Goal: Task Accomplishment & Management: Use online tool/utility

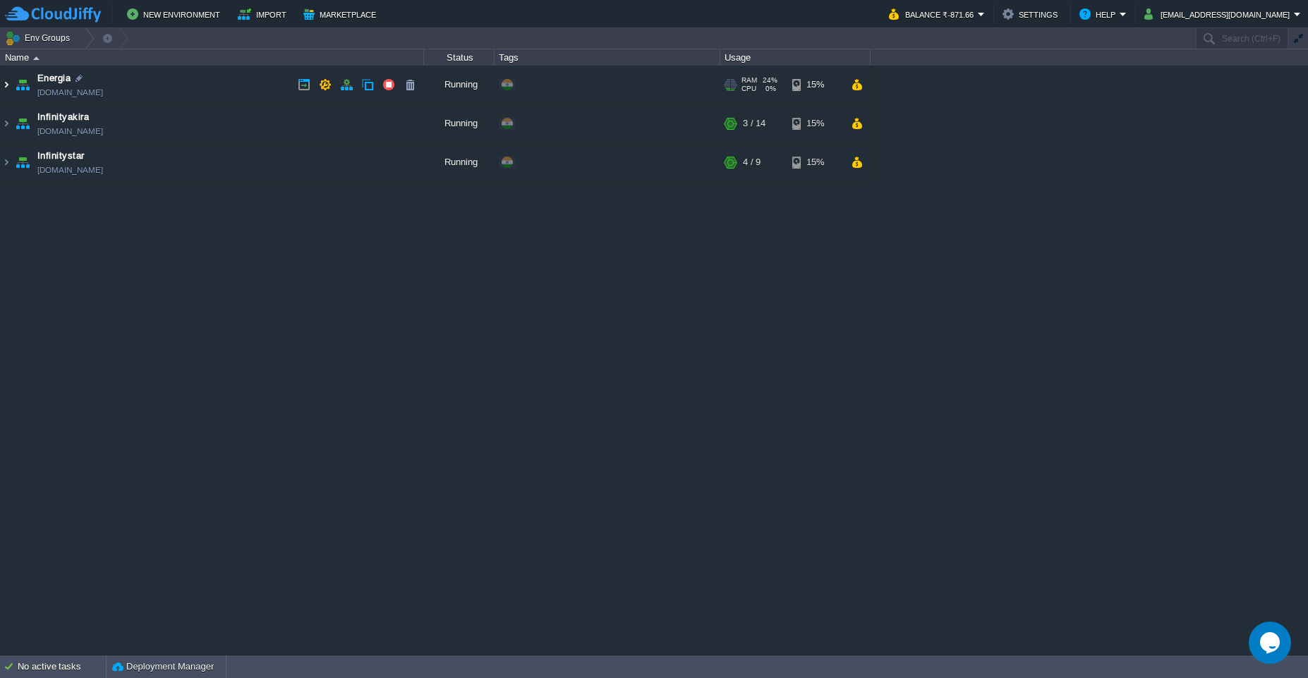
click at [8, 89] on img at bounding box center [6, 85] width 11 height 38
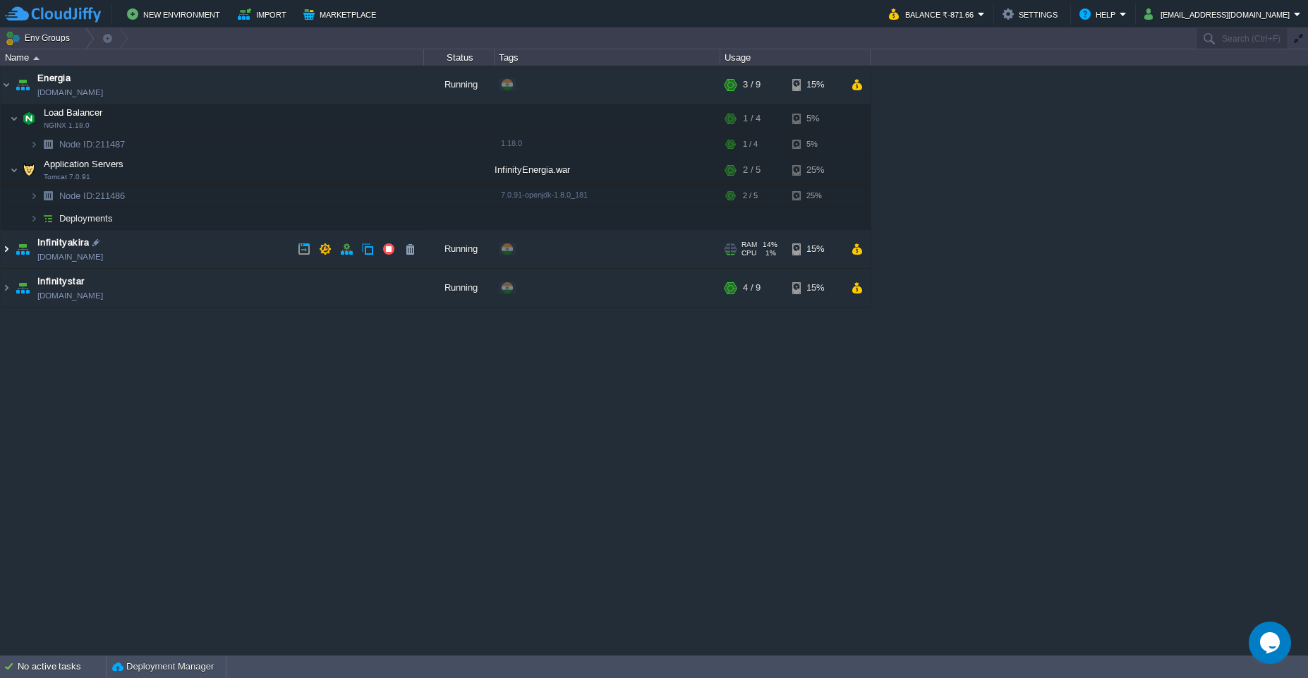
click at [4, 253] on img at bounding box center [6, 249] width 11 height 38
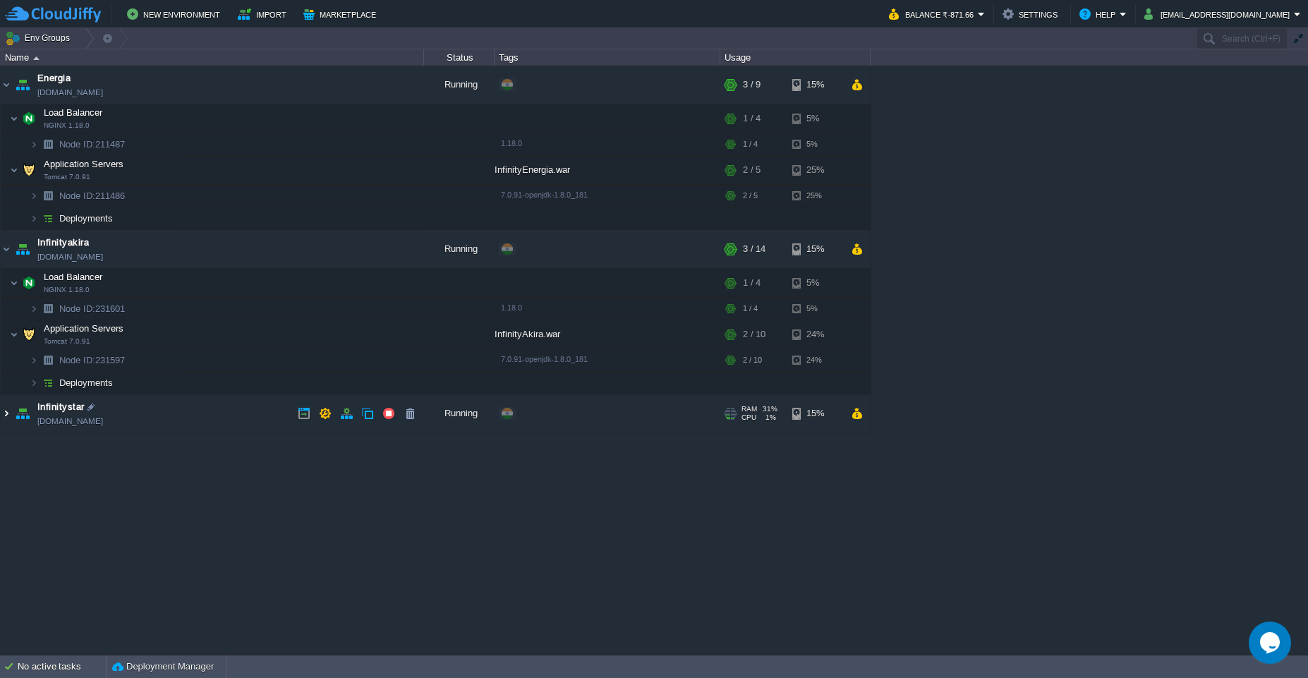
click at [8, 414] on img at bounding box center [6, 413] width 11 height 38
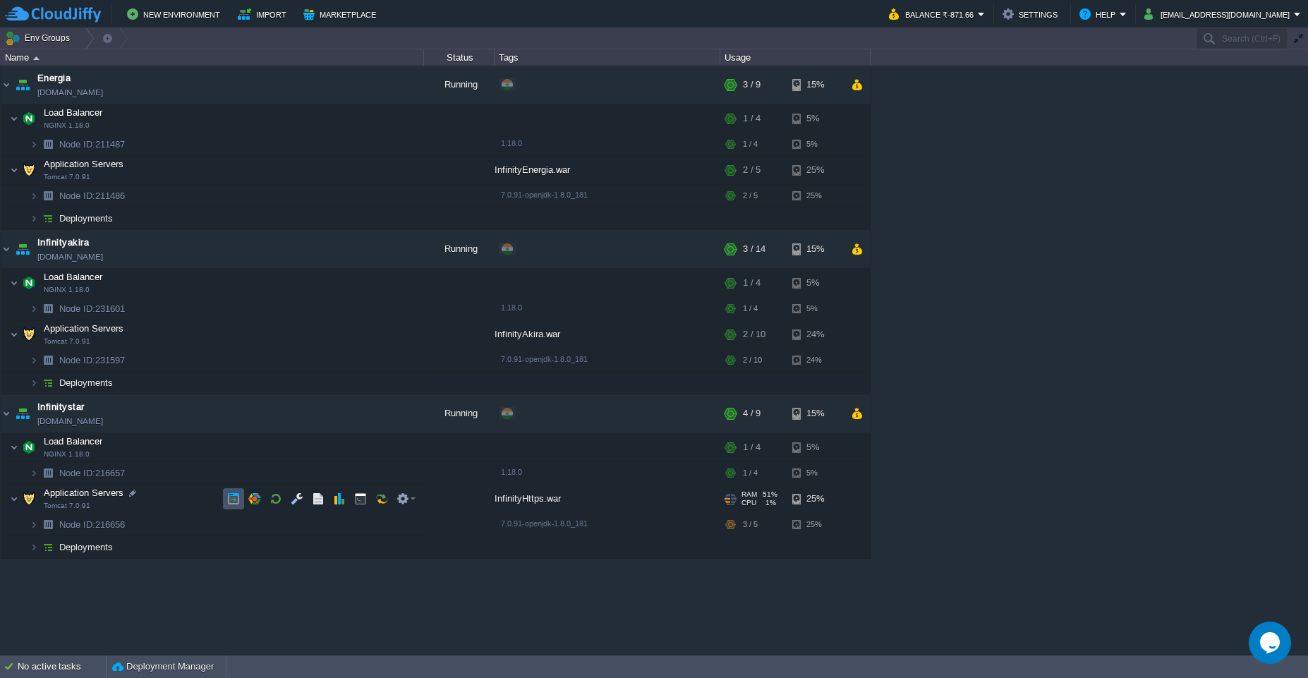
click at [234, 502] on button "button" at bounding box center [233, 498] width 13 height 13
click at [1293, 16] on button "magudash@gmail.com" at bounding box center [1219, 14] width 150 height 17
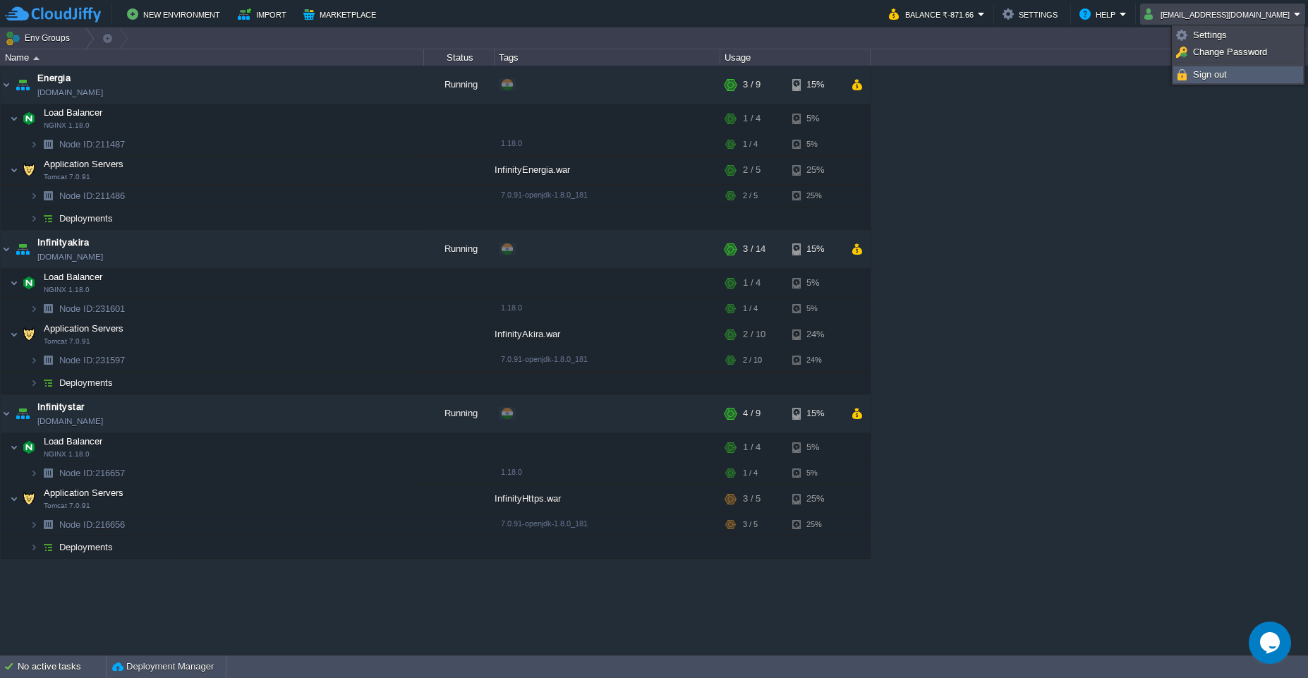
click at [1236, 73] on link "Sign out" at bounding box center [1238, 75] width 128 height 16
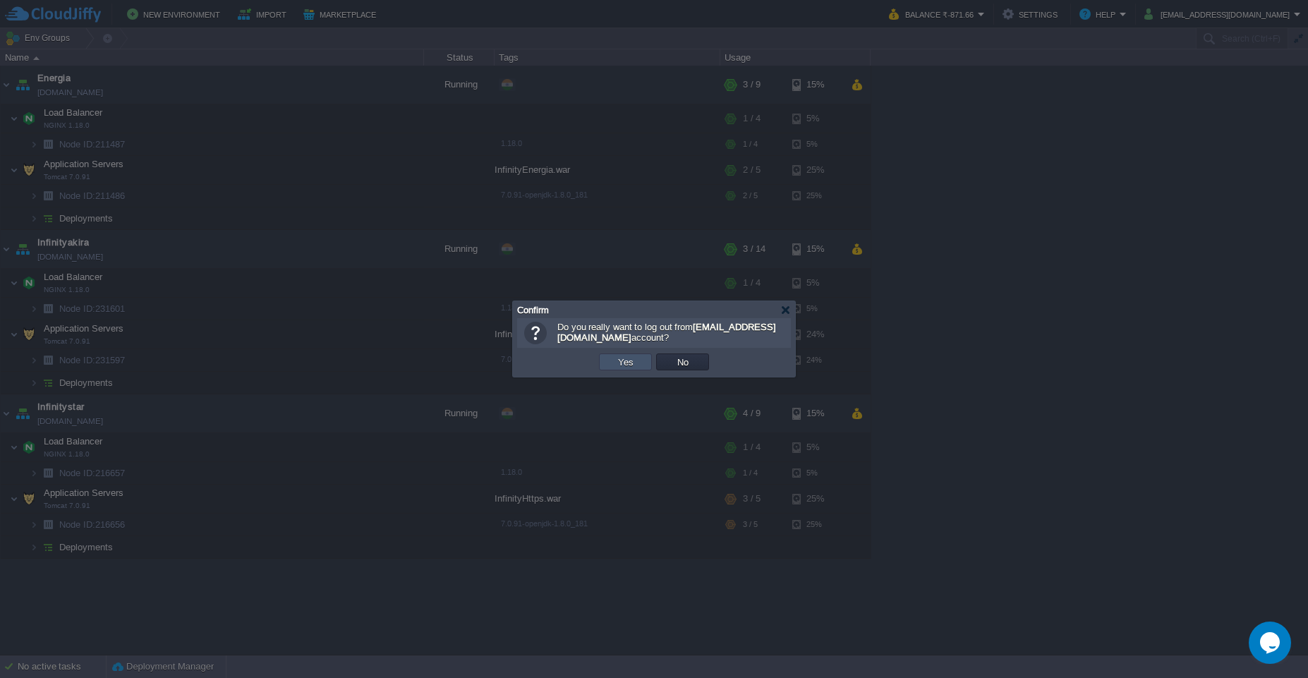
click at [619, 366] on button "Yes" at bounding box center [626, 361] width 24 height 13
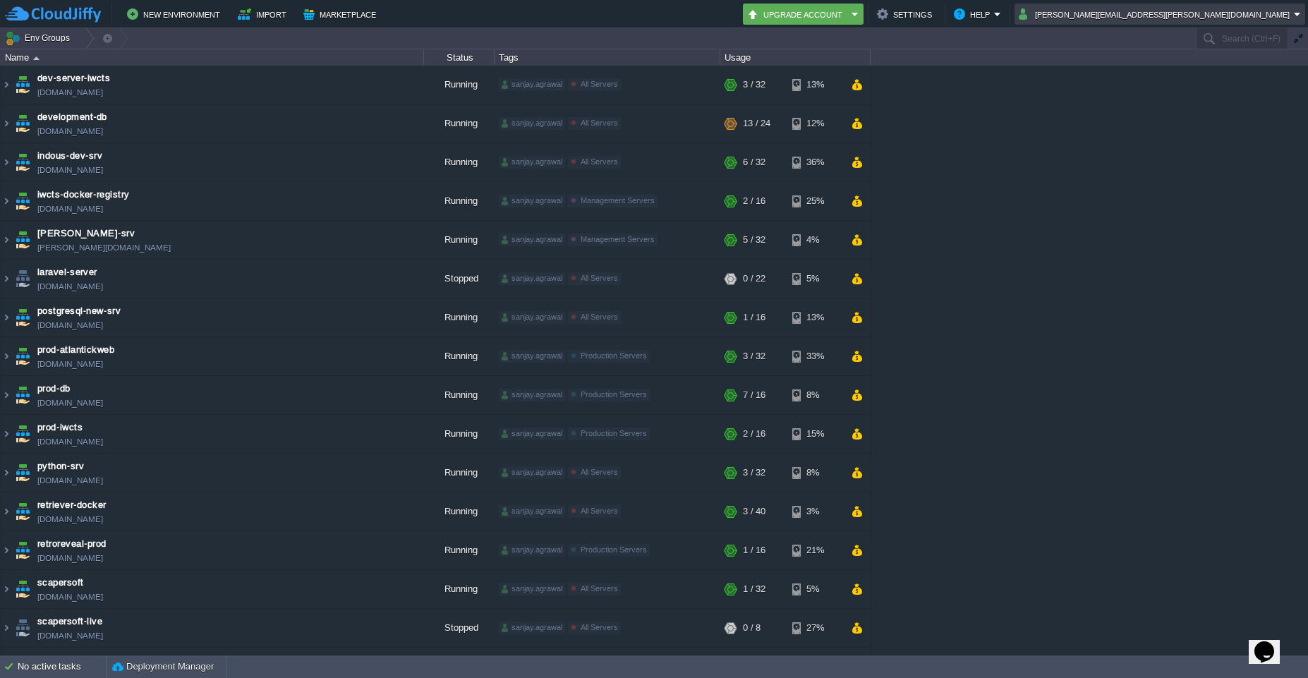
click at [1296, 18] on em "[PERSON_NAME][EMAIL_ADDRESS][PERSON_NAME][DOMAIN_NAME]" at bounding box center [1160, 14] width 282 height 17
click at [1198, 75] on span "Sign out" at bounding box center [1184, 74] width 34 height 11
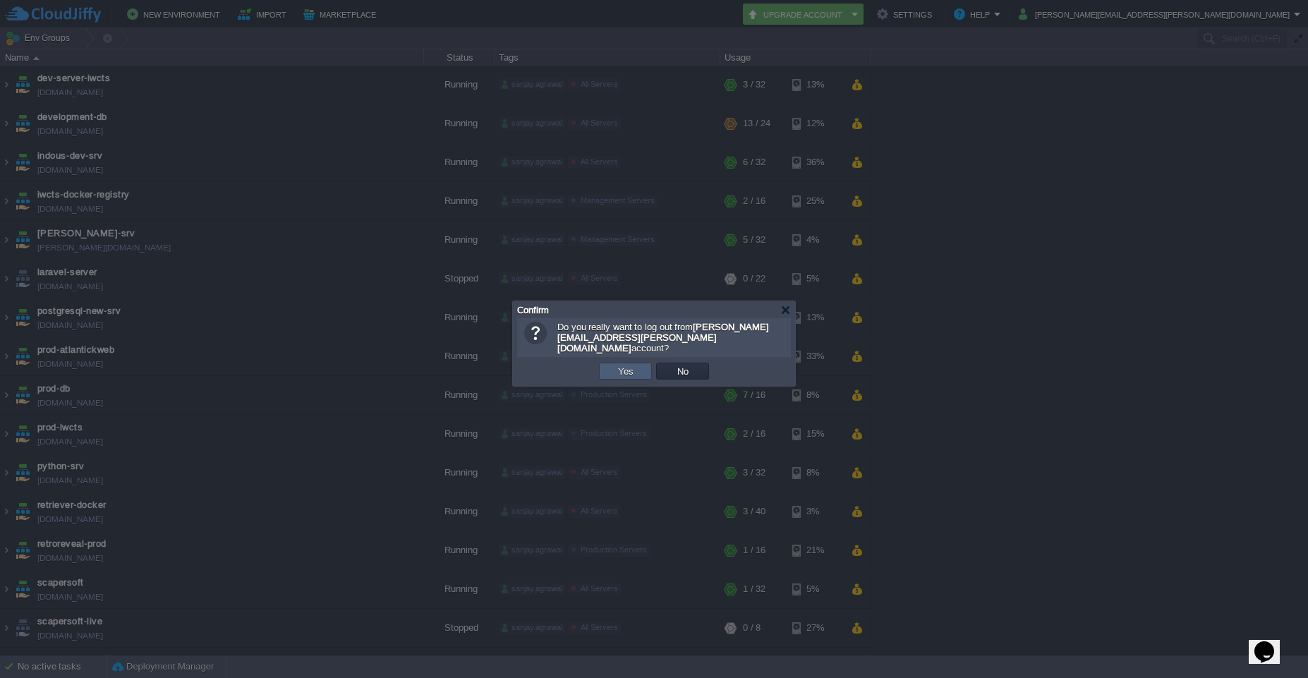
click at [624, 370] on td "Yes" at bounding box center [625, 371] width 53 height 17
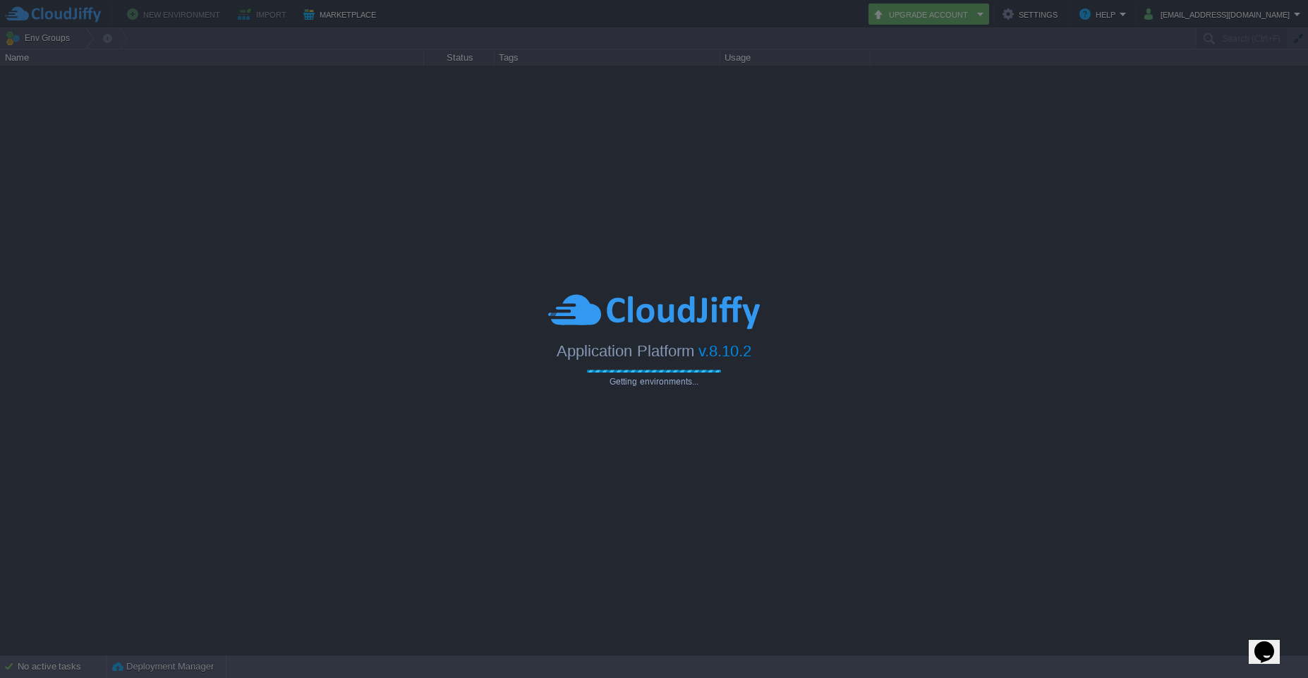
type input "Search (Ctrl+F)"
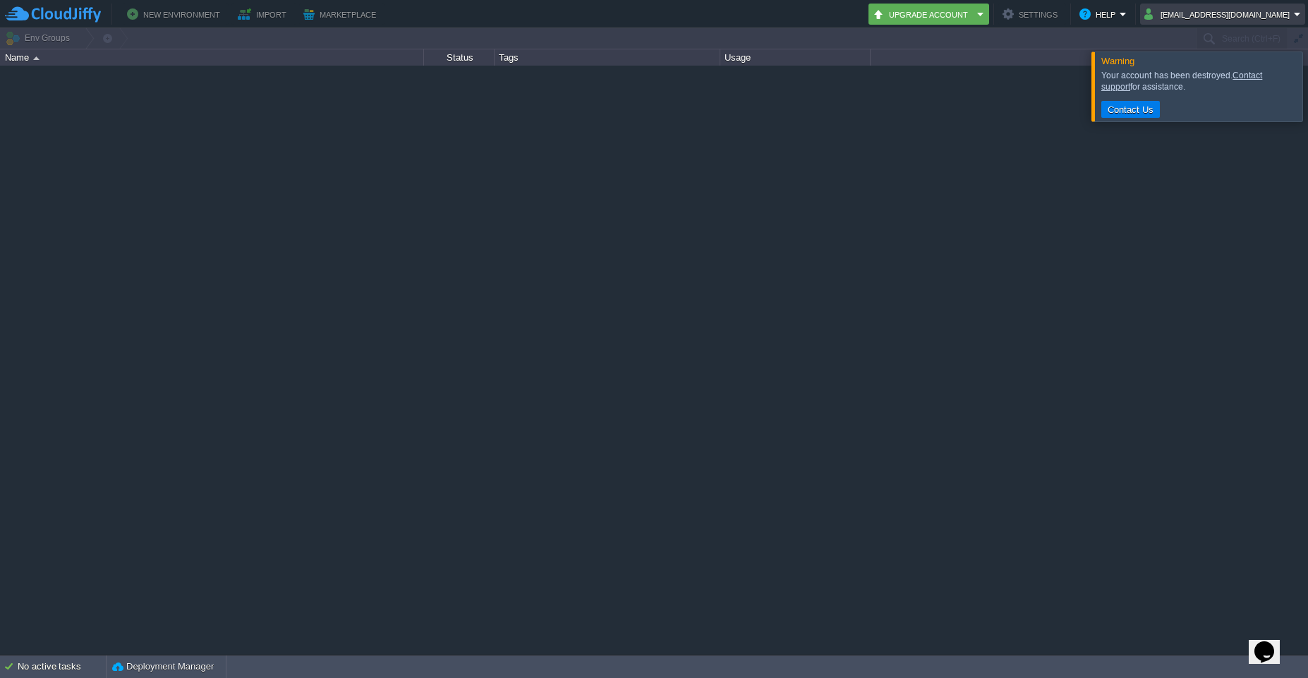
click at [1294, 16] on em "swati@aeonlogiciel.com" at bounding box center [1222, 14] width 157 height 17
click at [1241, 77] on link "Sign out" at bounding box center [1232, 75] width 140 height 16
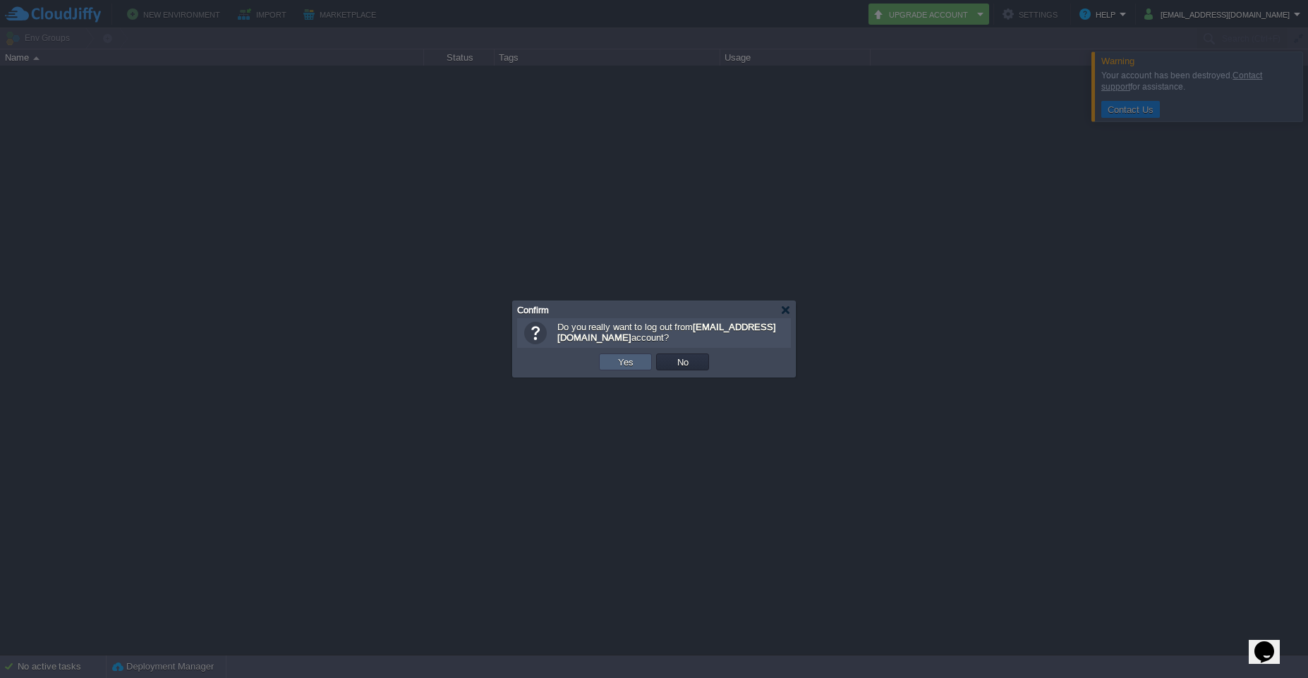
click at [635, 363] on button "Yes" at bounding box center [626, 361] width 24 height 13
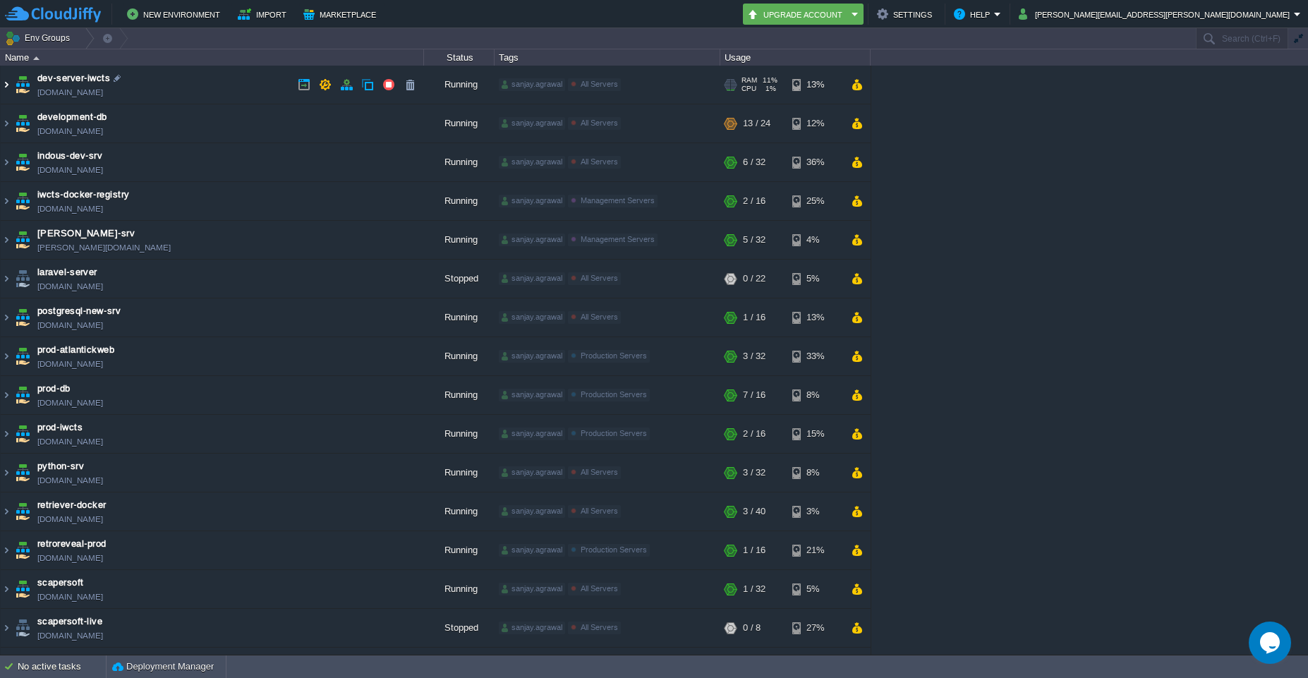
click at [3, 87] on img at bounding box center [6, 85] width 11 height 38
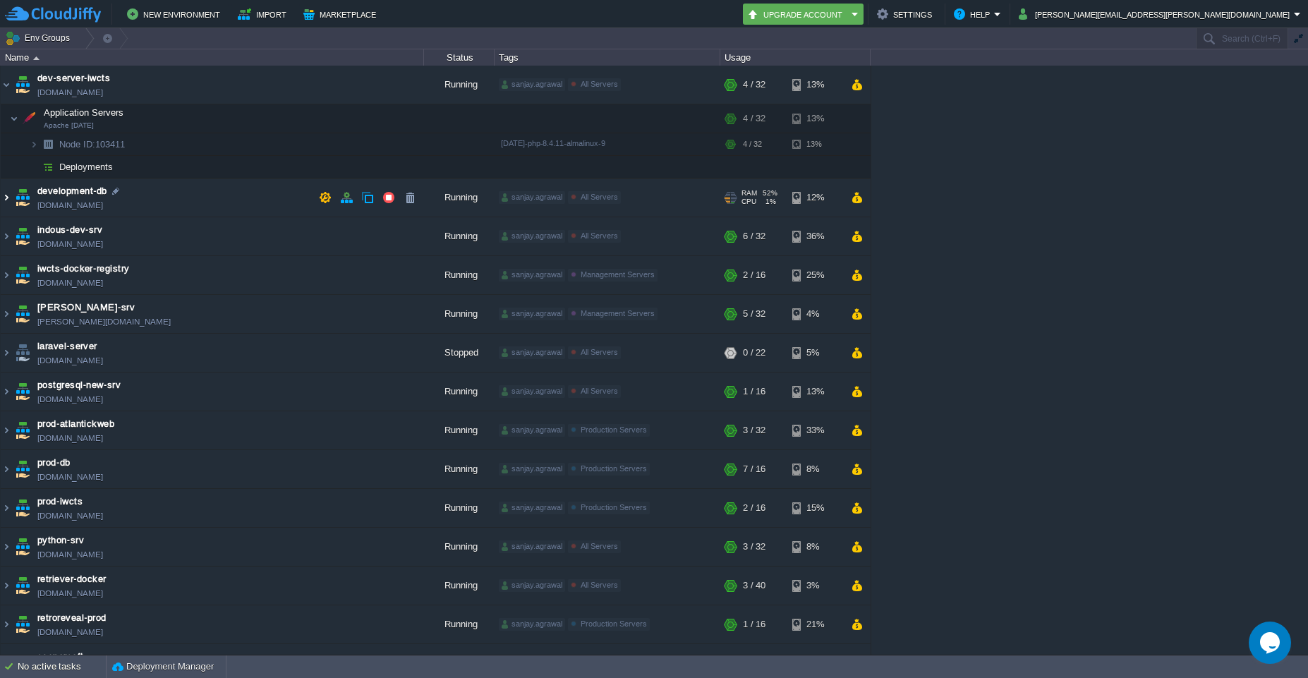
click at [7, 201] on img at bounding box center [6, 197] width 11 height 38
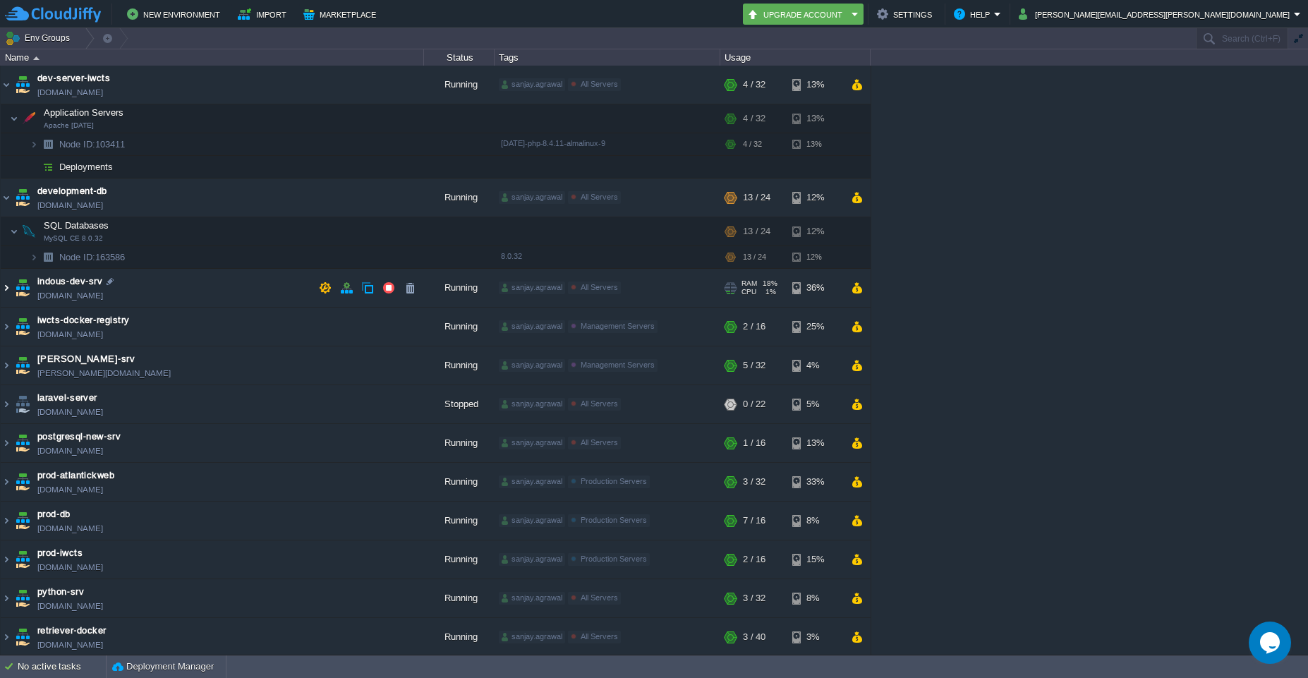
click at [4, 290] on img at bounding box center [6, 288] width 11 height 38
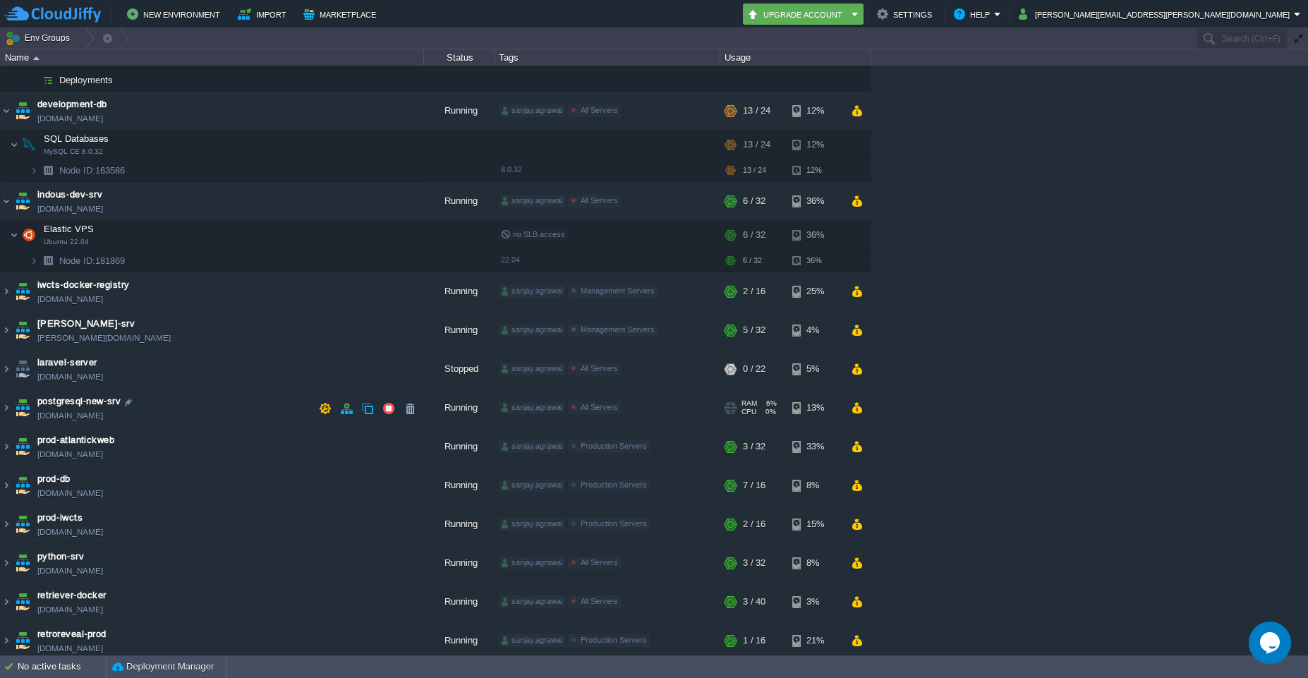
scroll to position [169, 0]
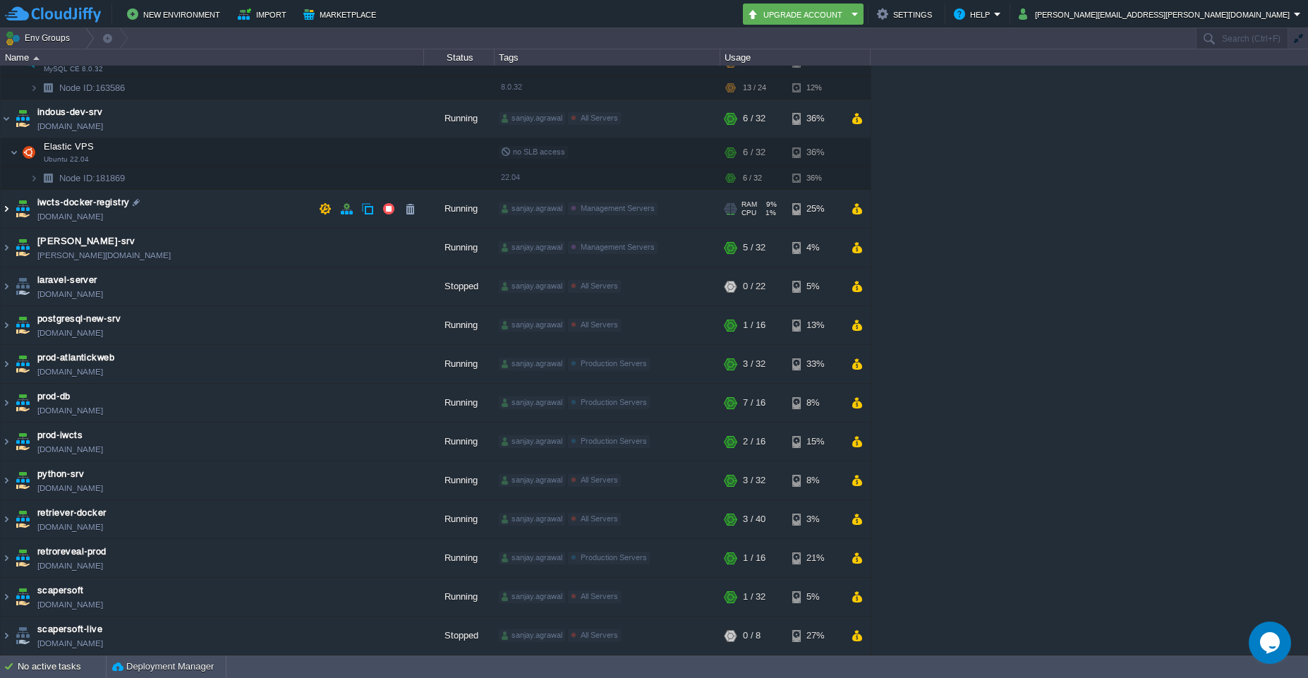
click at [6, 214] on img at bounding box center [6, 209] width 11 height 38
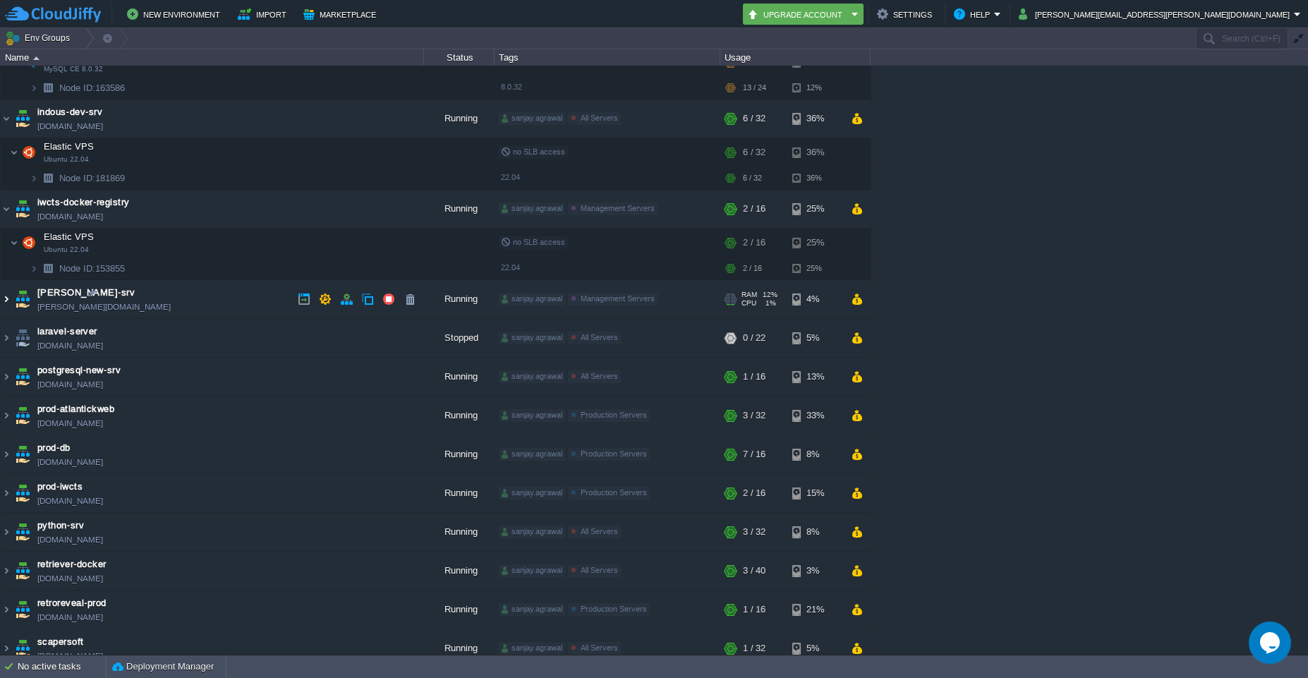
click at [10, 304] on img at bounding box center [6, 299] width 11 height 38
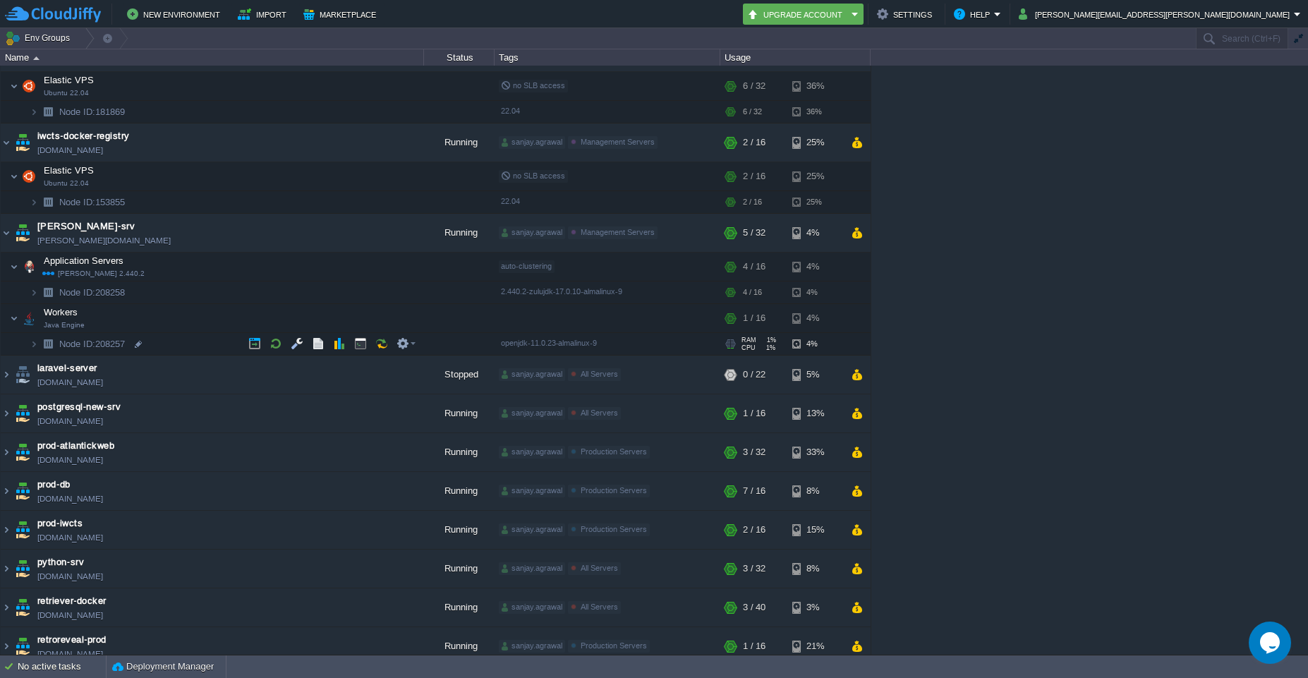
scroll to position [254, 0]
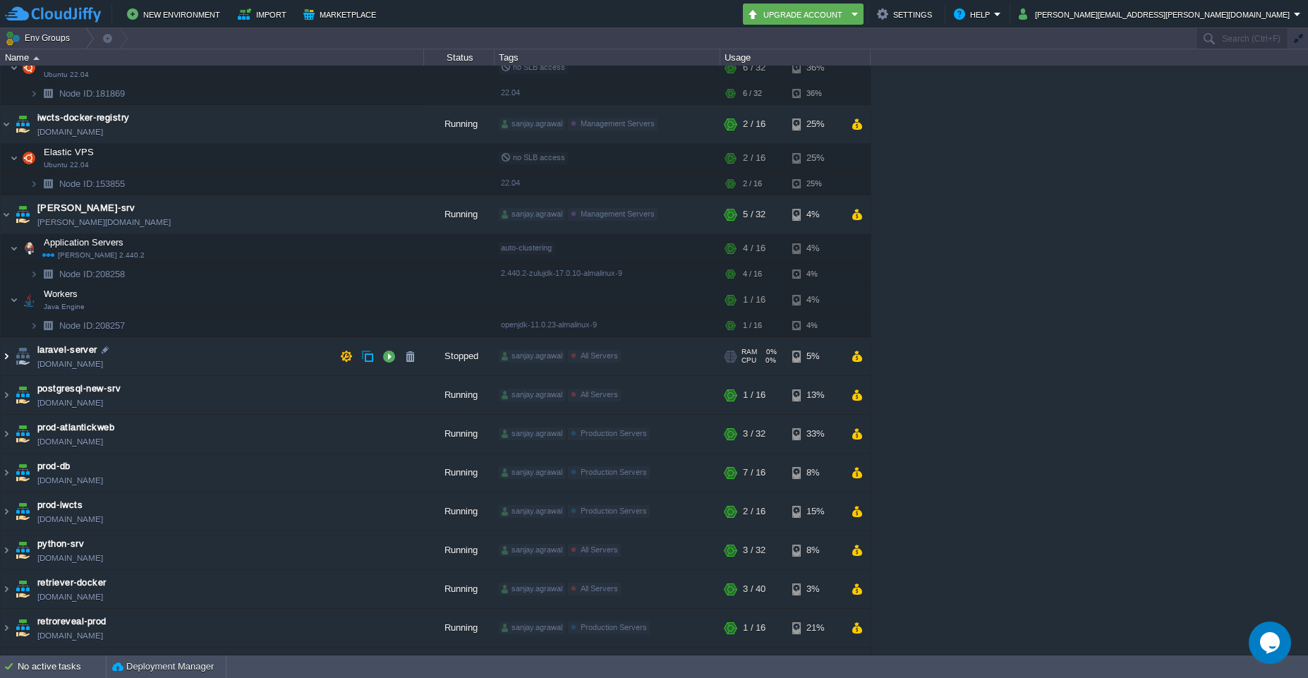
click at [7, 355] on img at bounding box center [6, 356] width 11 height 38
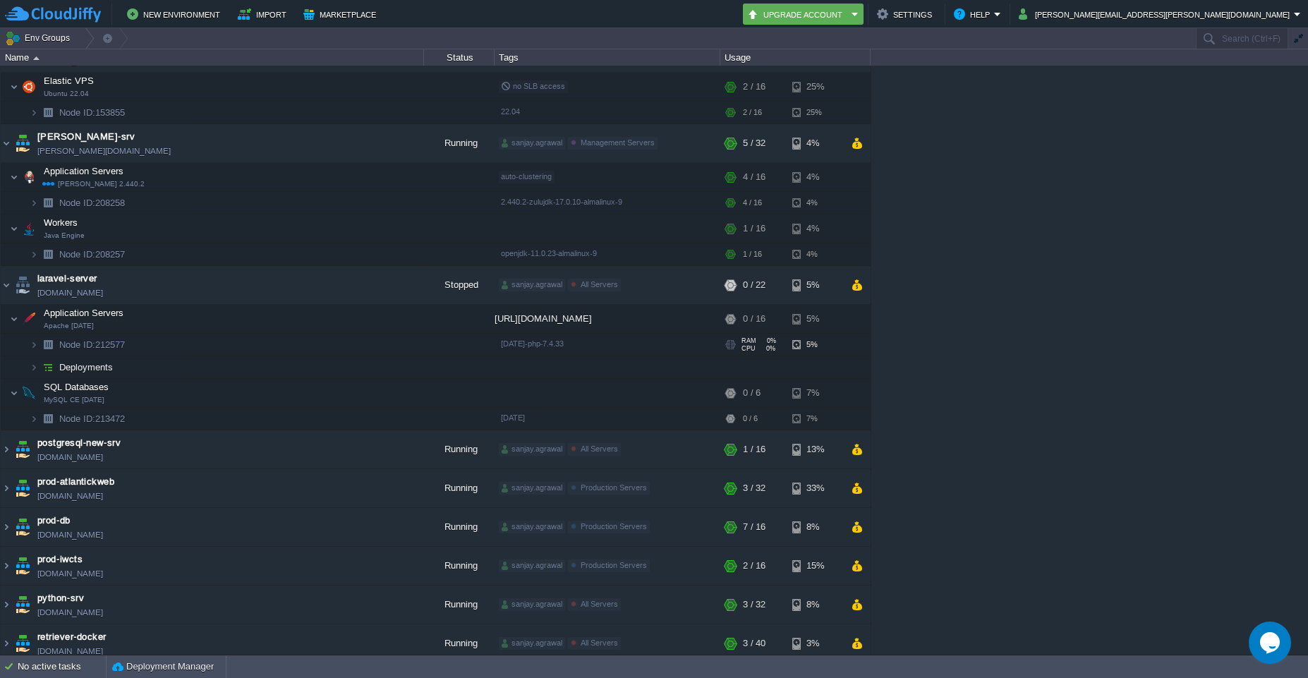
scroll to position [423, 0]
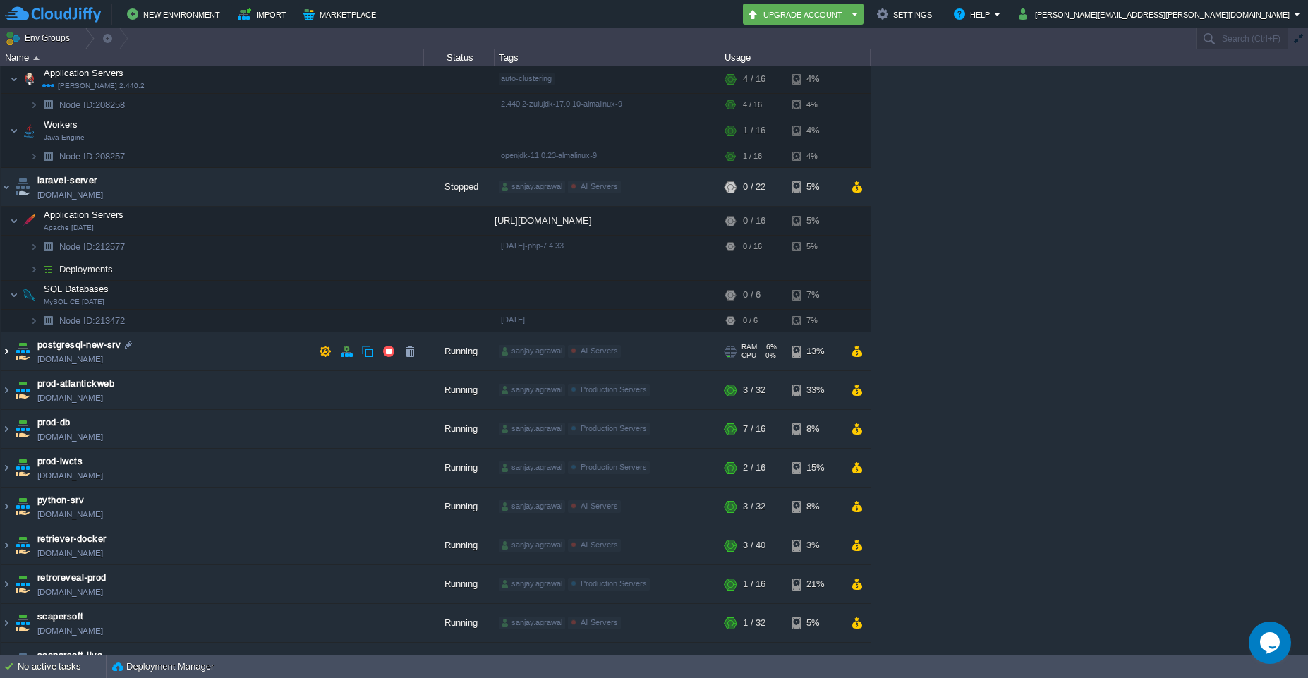
click at [6, 352] on img at bounding box center [6, 351] width 11 height 38
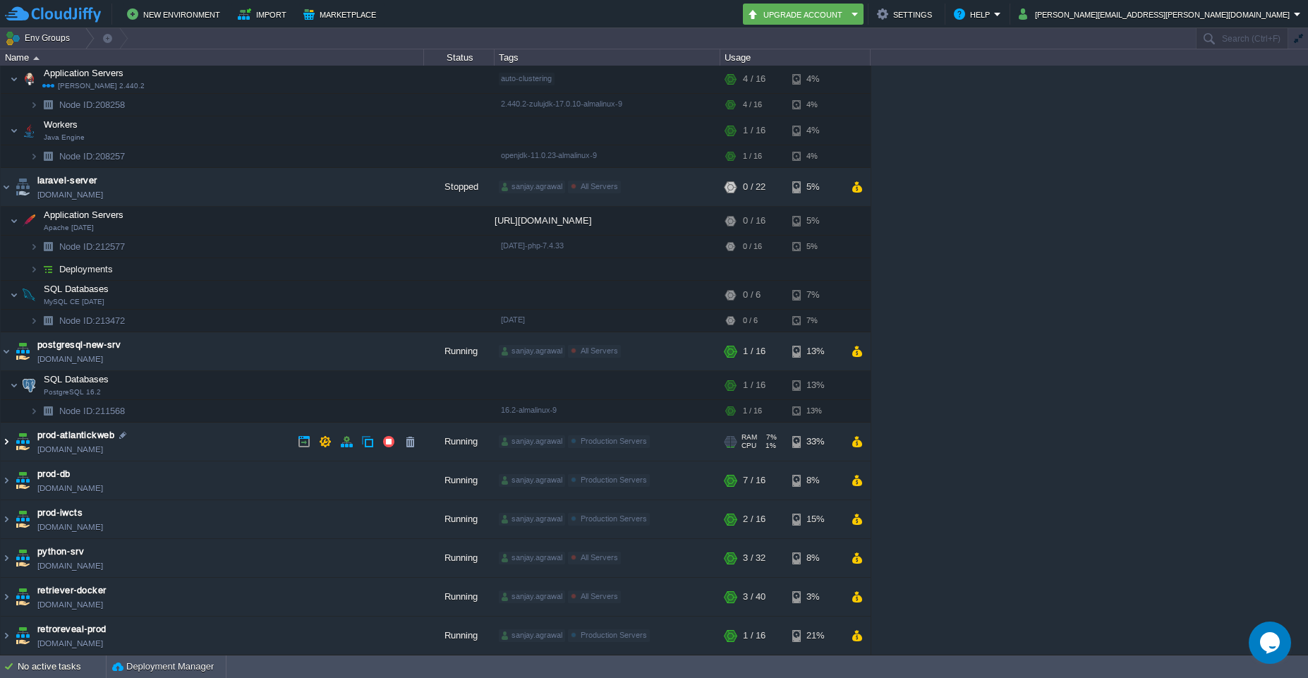
click at [5, 444] on img at bounding box center [6, 442] width 11 height 38
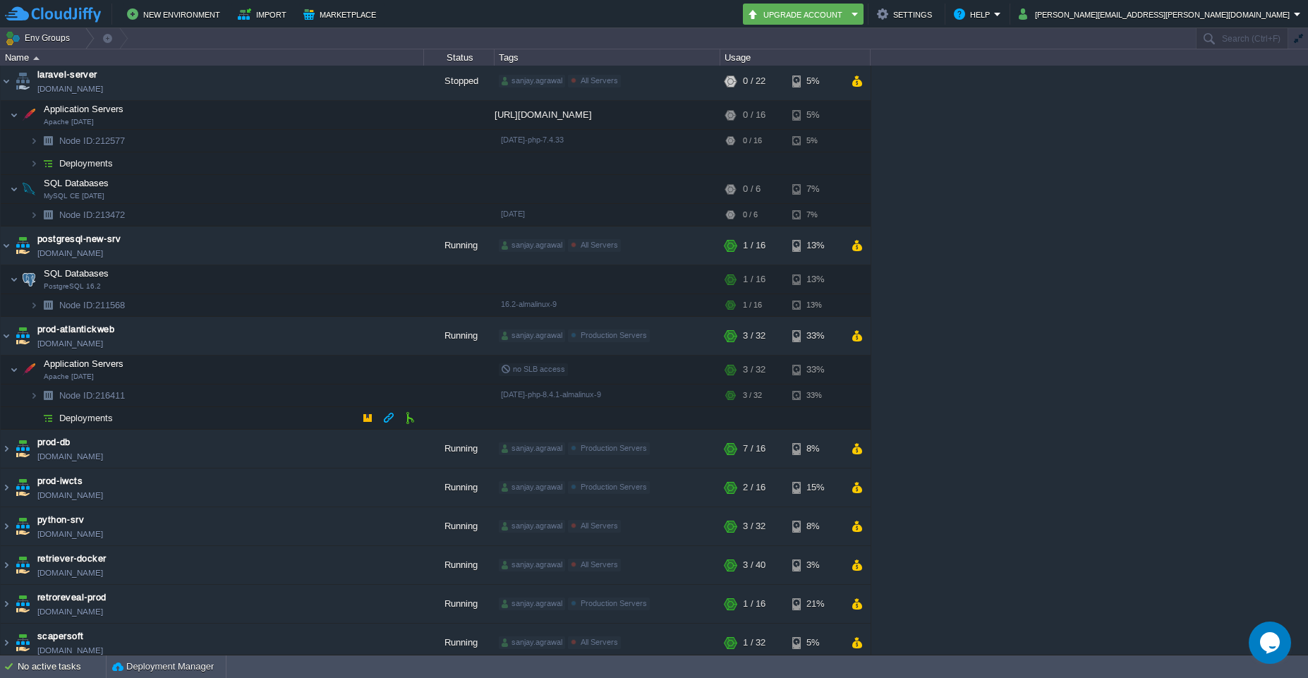
scroll to position [592, 0]
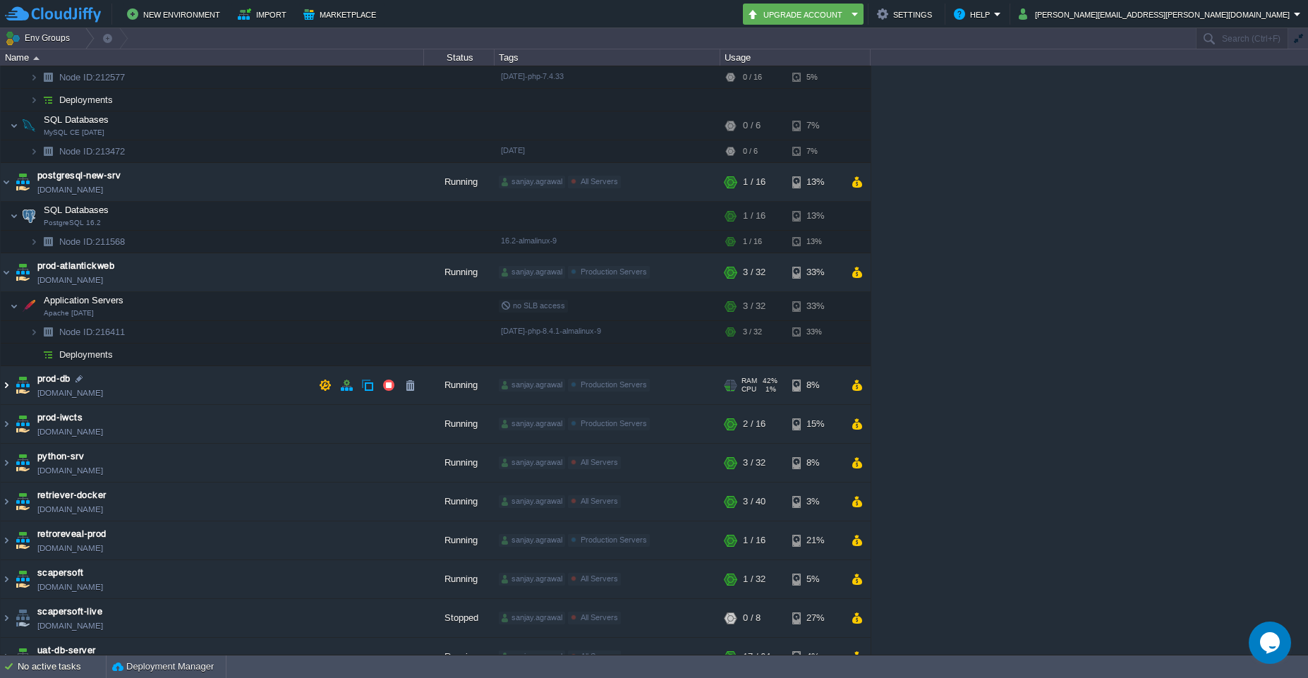
click at [6, 389] on img at bounding box center [6, 385] width 11 height 38
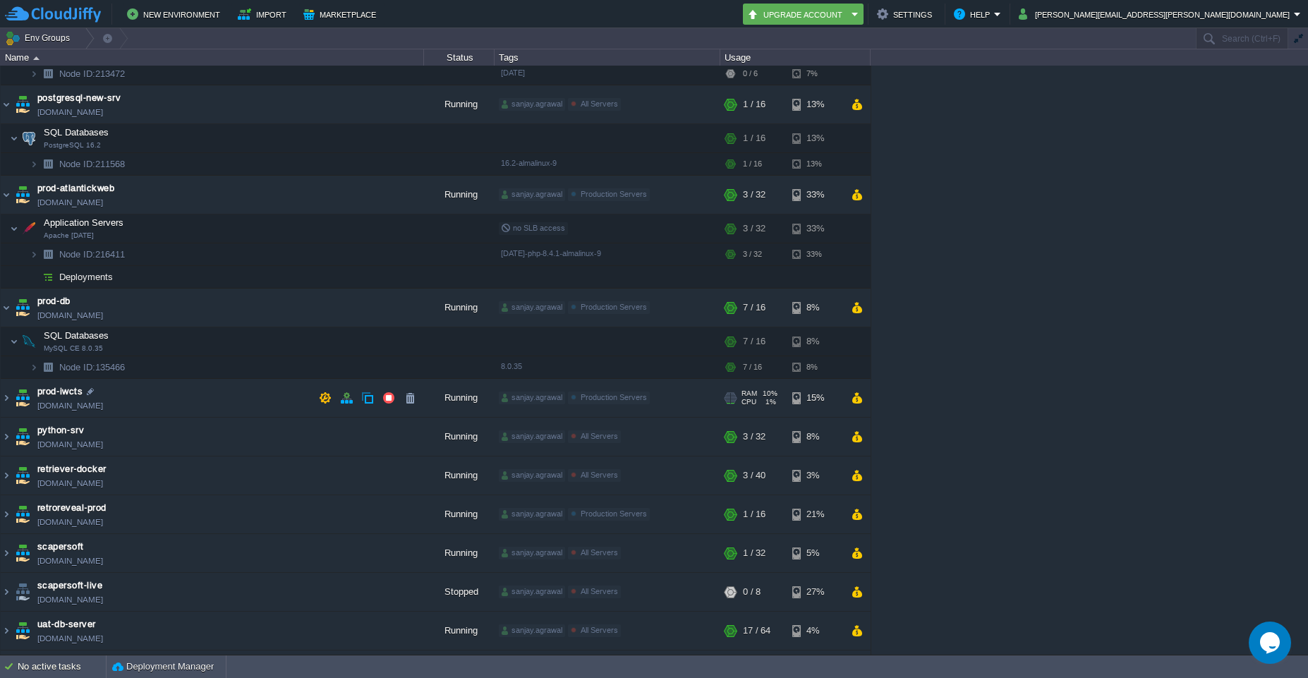
scroll to position [677, 0]
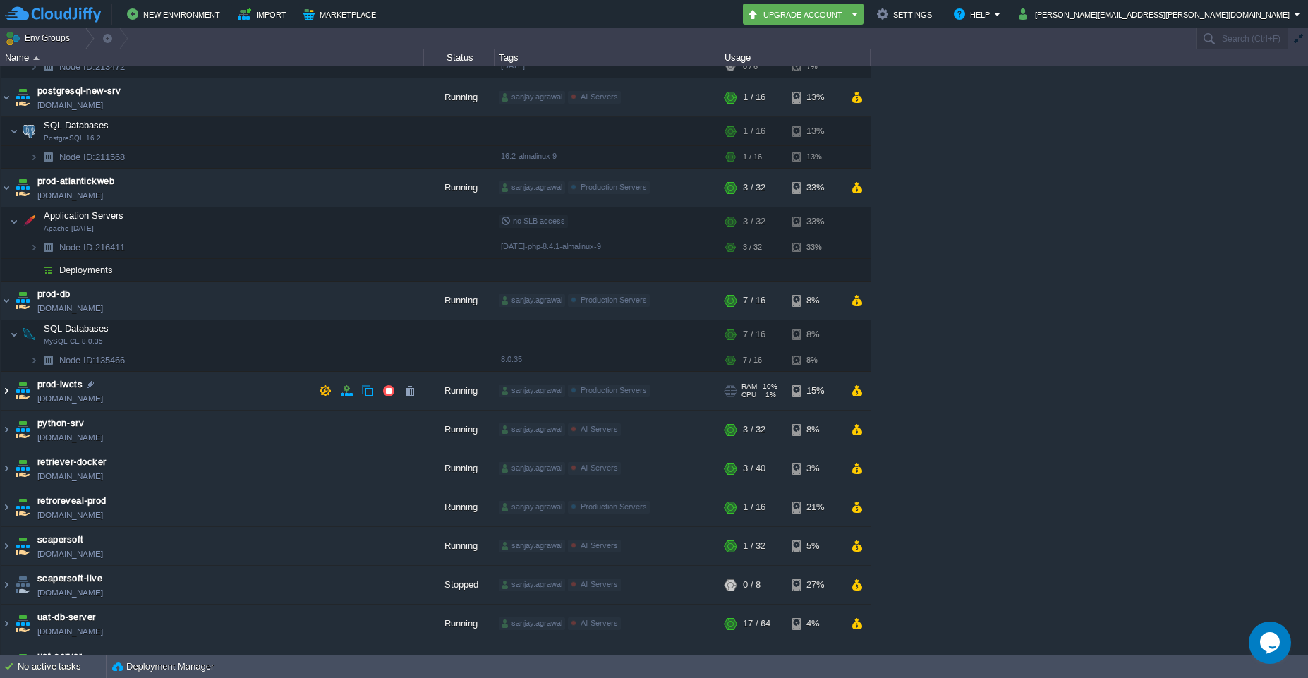
click at [8, 395] on img at bounding box center [6, 391] width 11 height 38
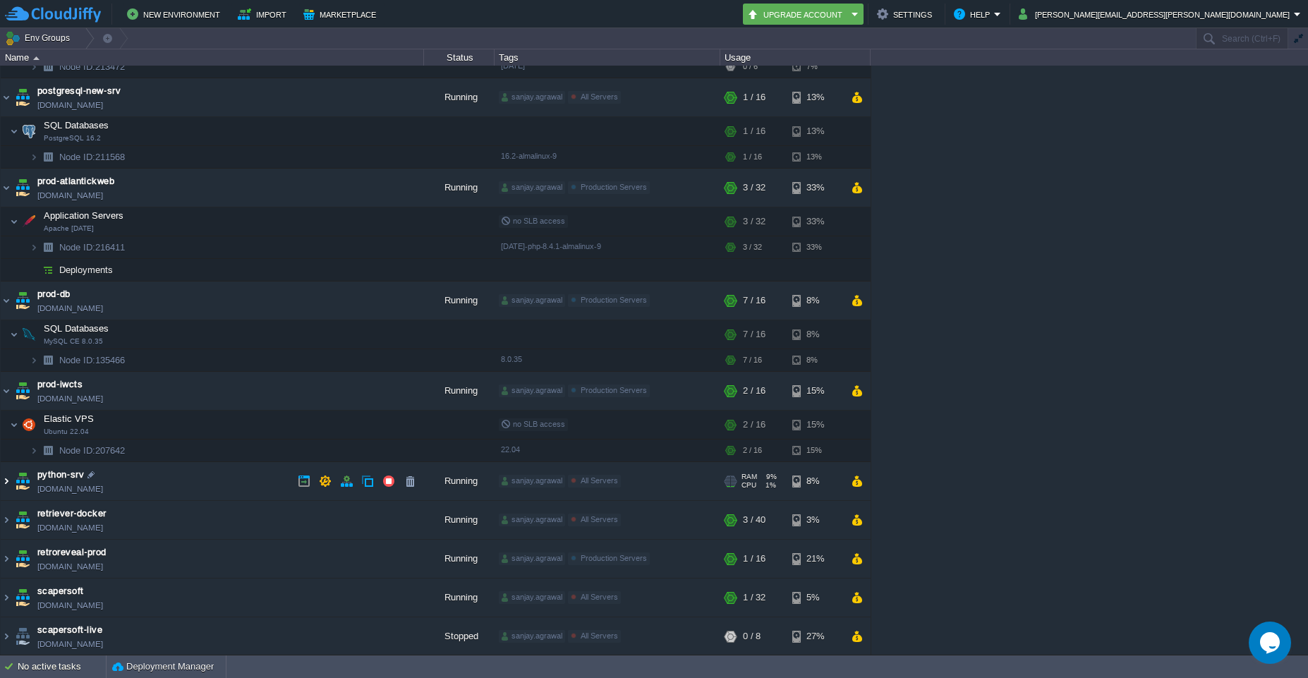
click at [6, 484] on img at bounding box center [6, 481] width 11 height 38
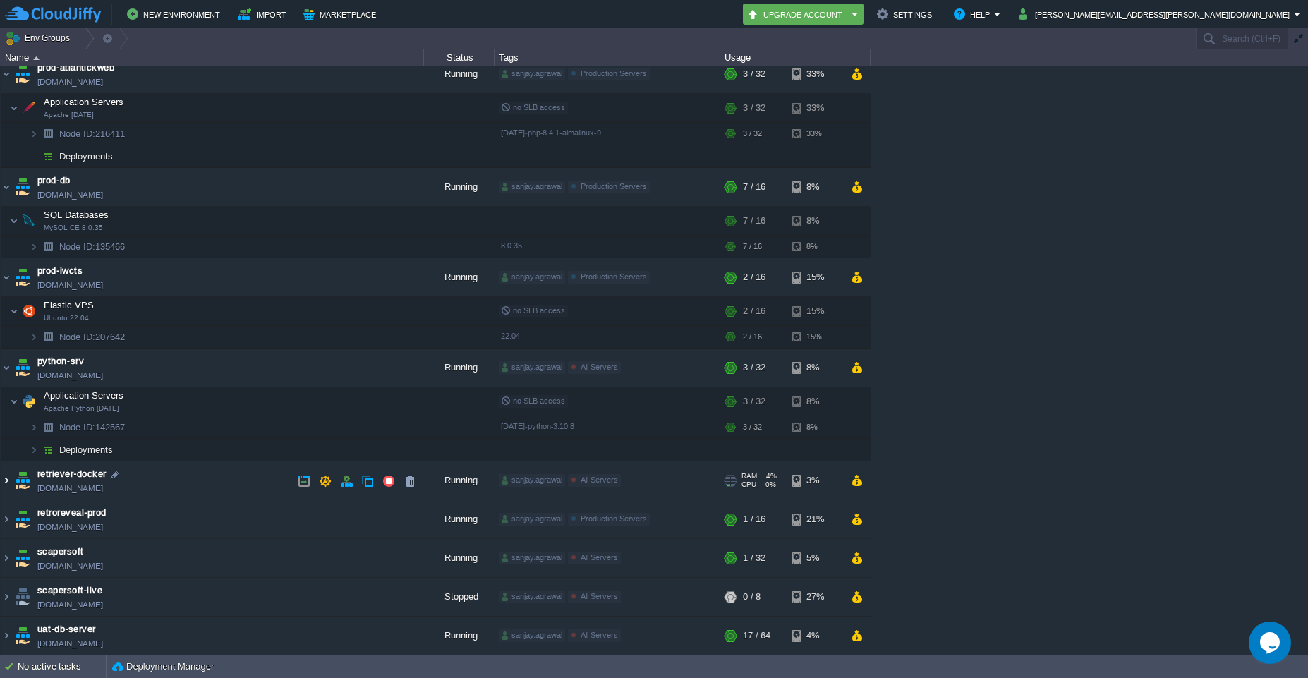
scroll to position [846, 0]
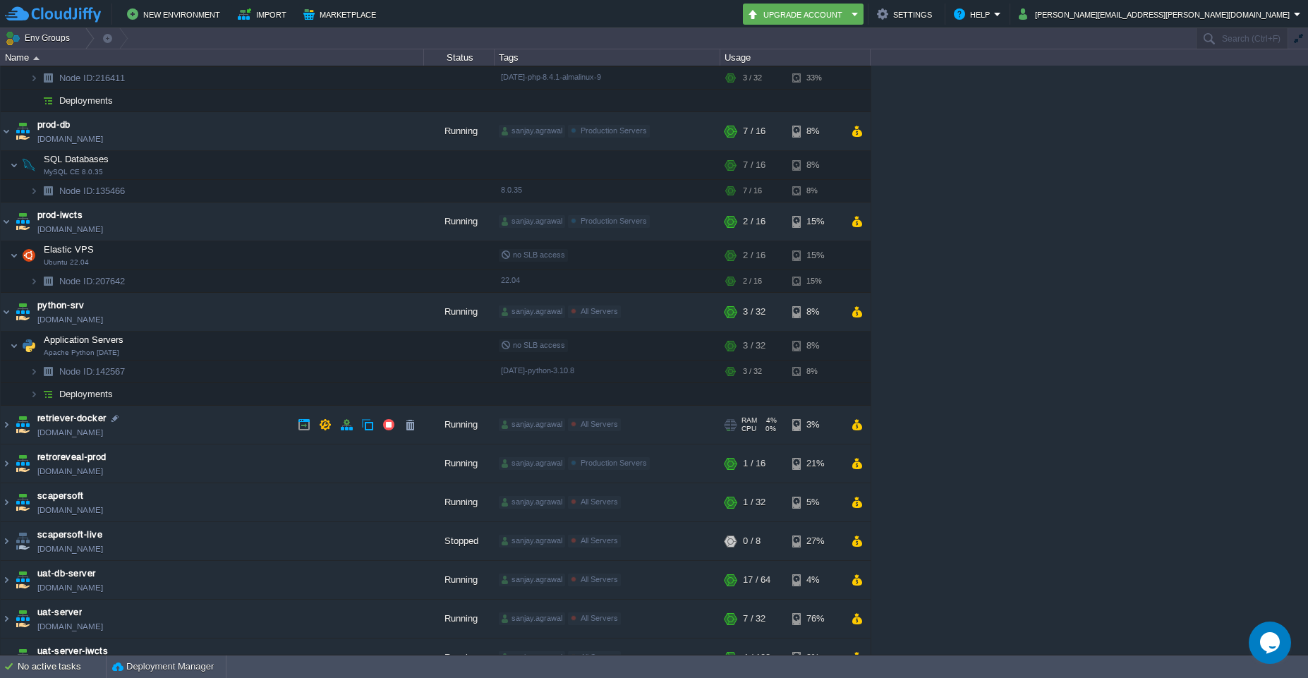
click at [13, 425] on img at bounding box center [23, 425] width 20 height 38
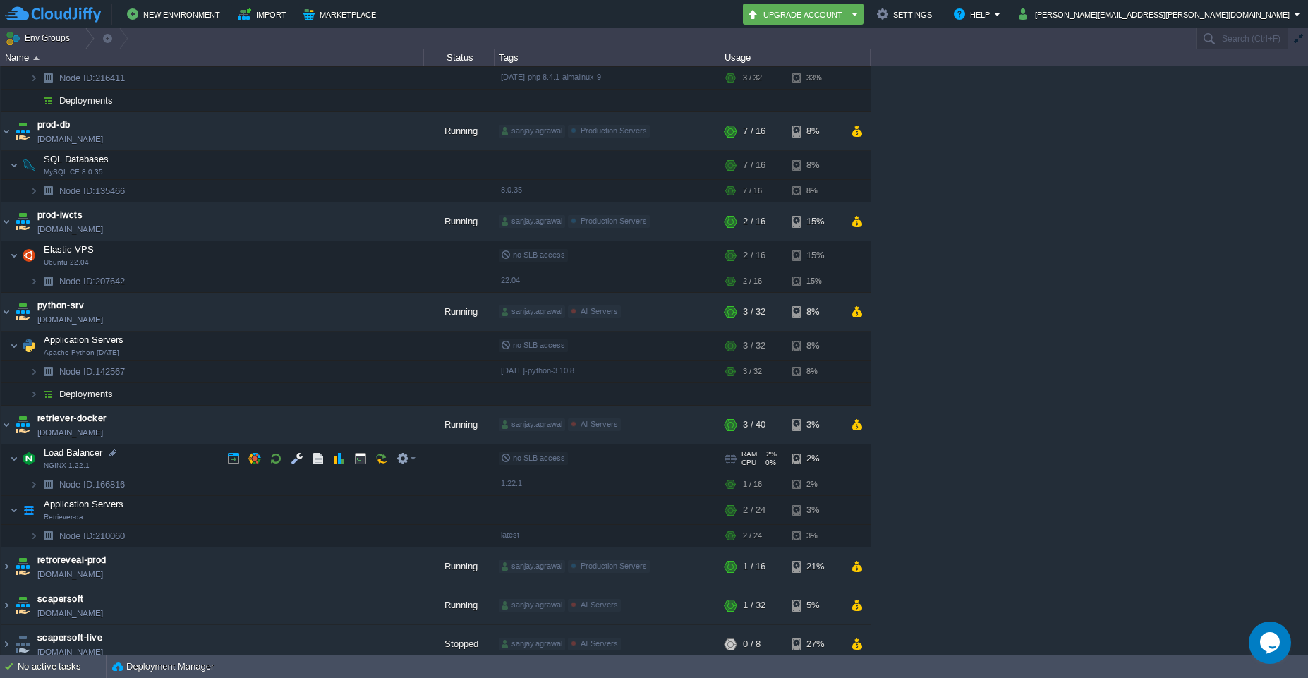
scroll to position [972, 0]
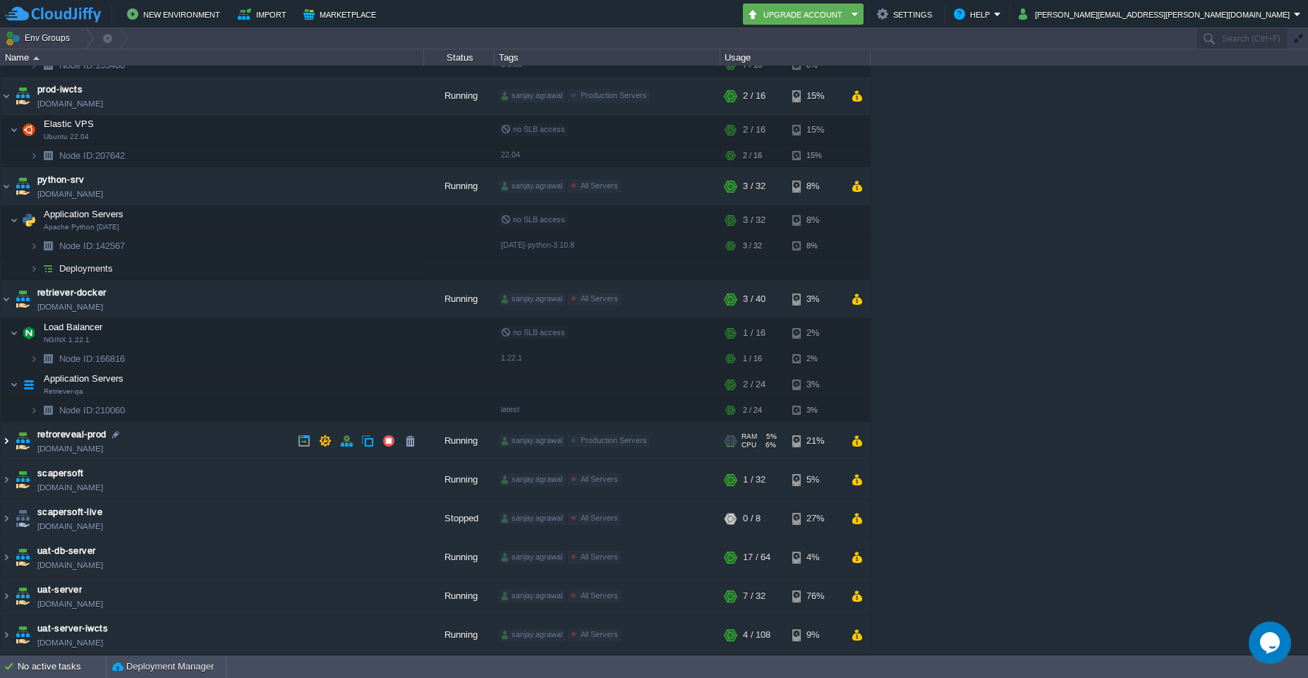
click at [6, 446] on img at bounding box center [6, 441] width 11 height 38
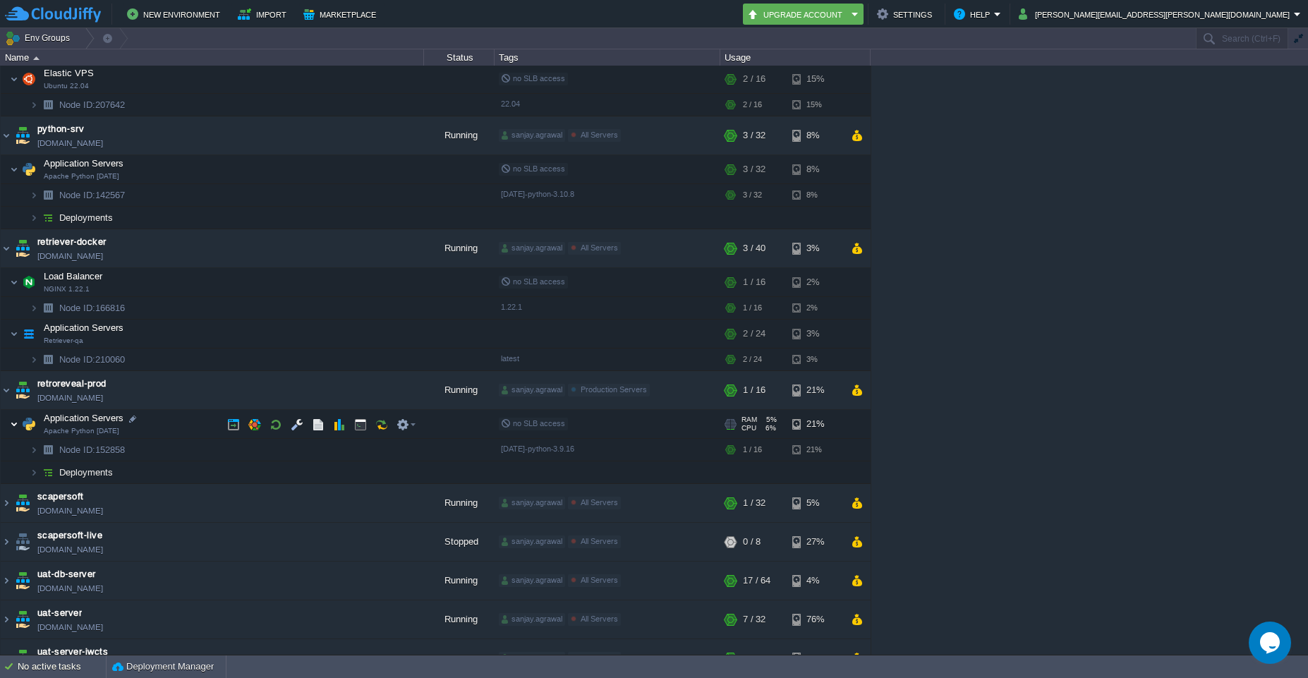
scroll to position [1046, 0]
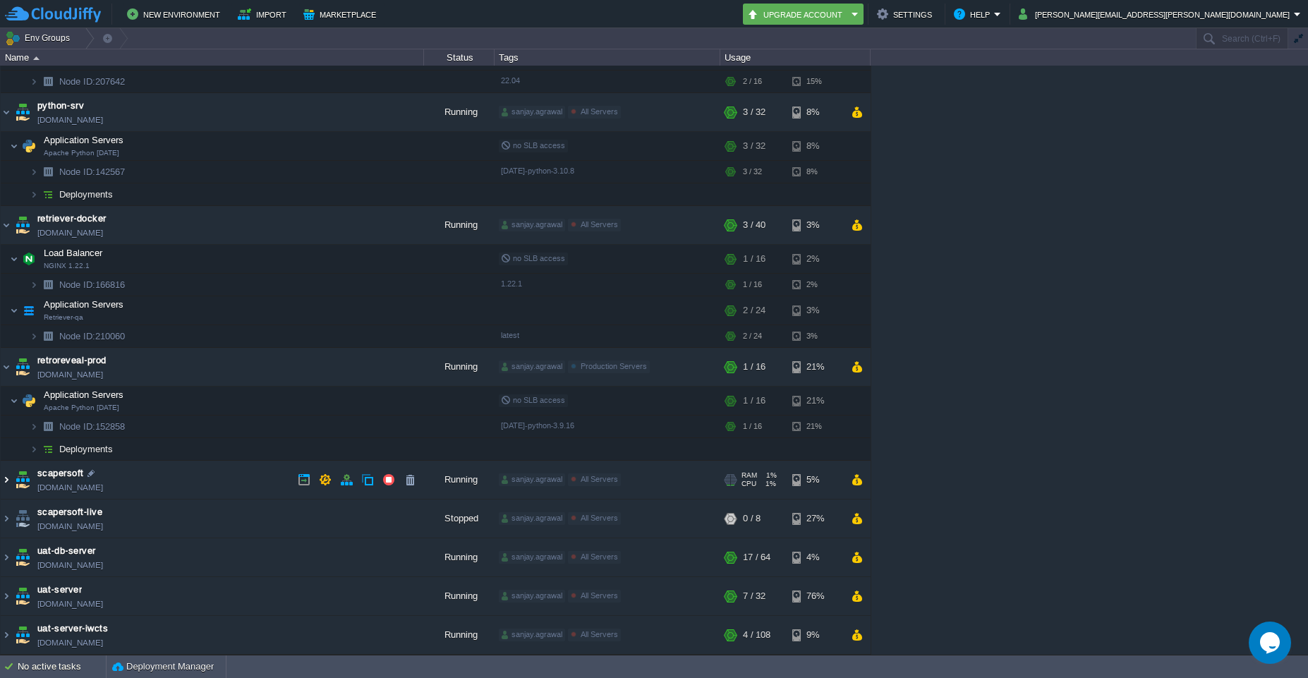
click at [7, 480] on img at bounding box center [6, 480] width 11 height 38
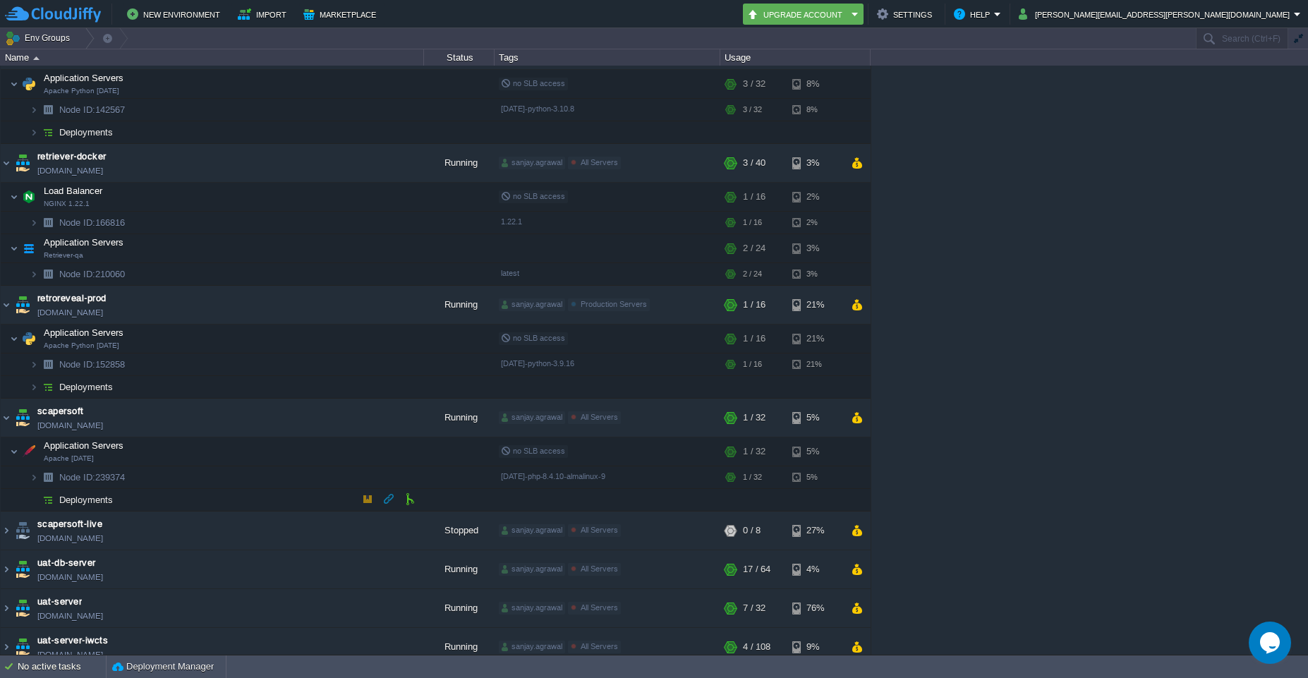
scroll to position [1119, 0]
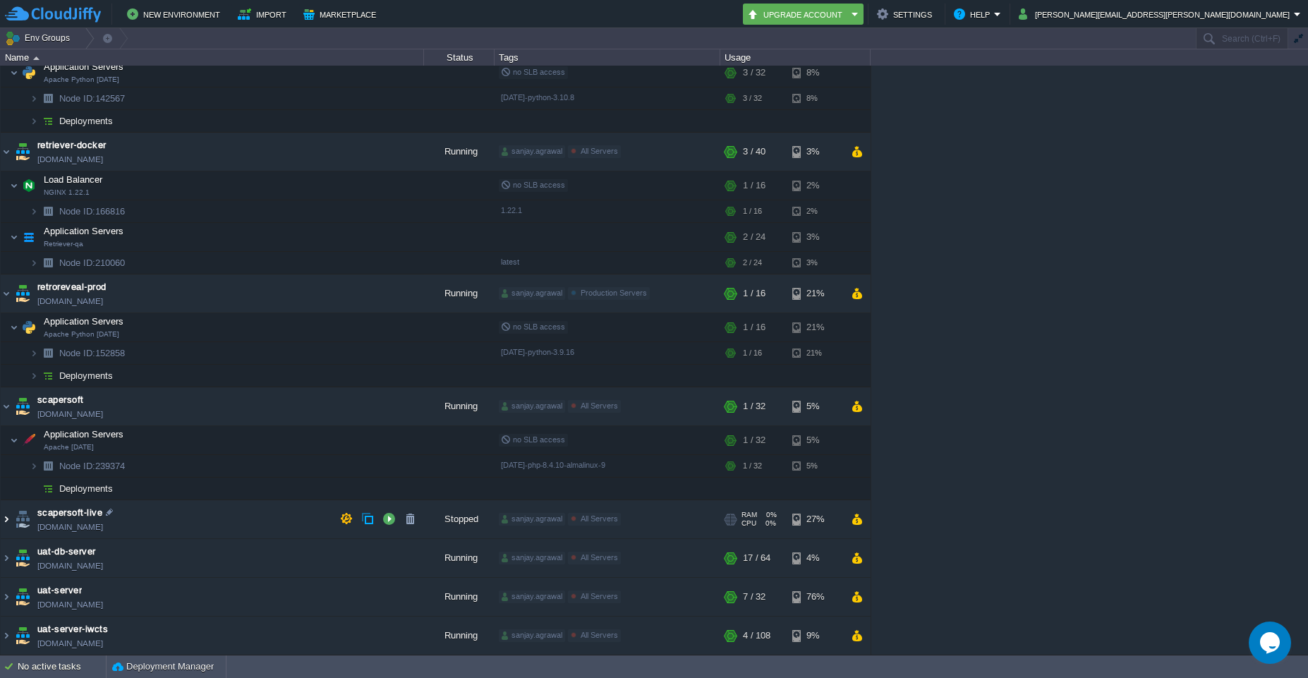
click at [6, 519] on img at bounding box center [6, 519] width 11 height 38
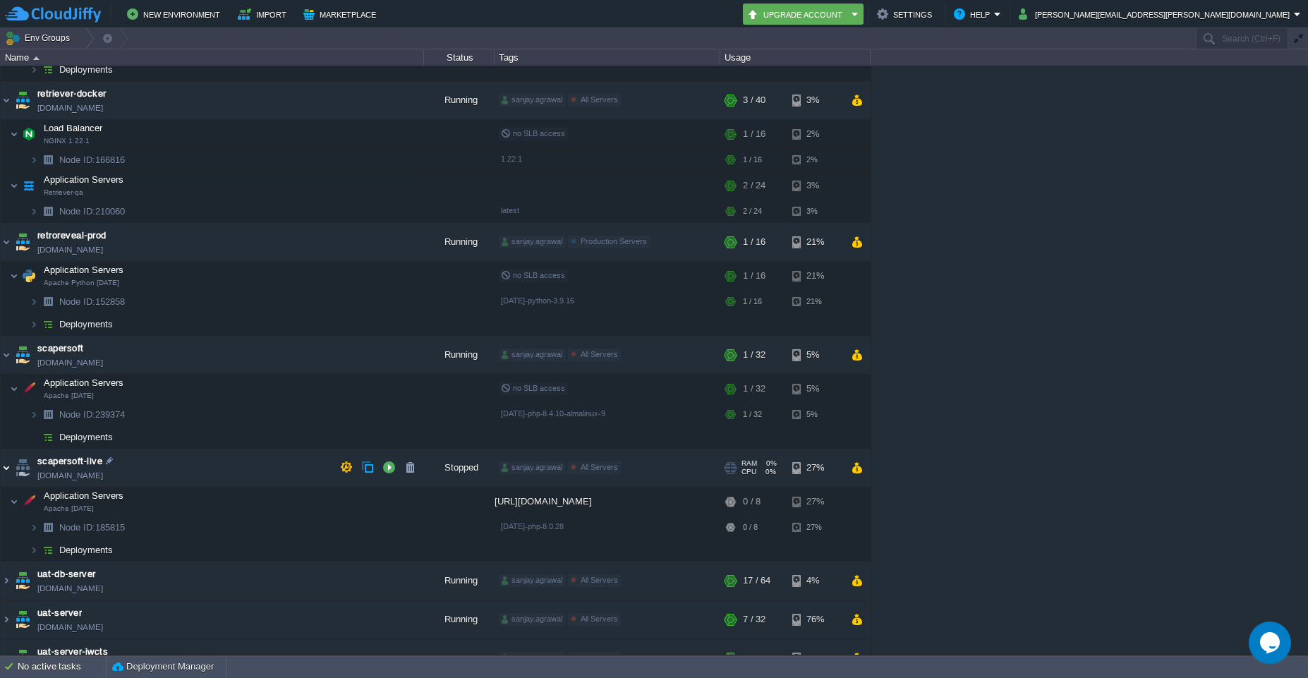
scroll to position [1193, 0]
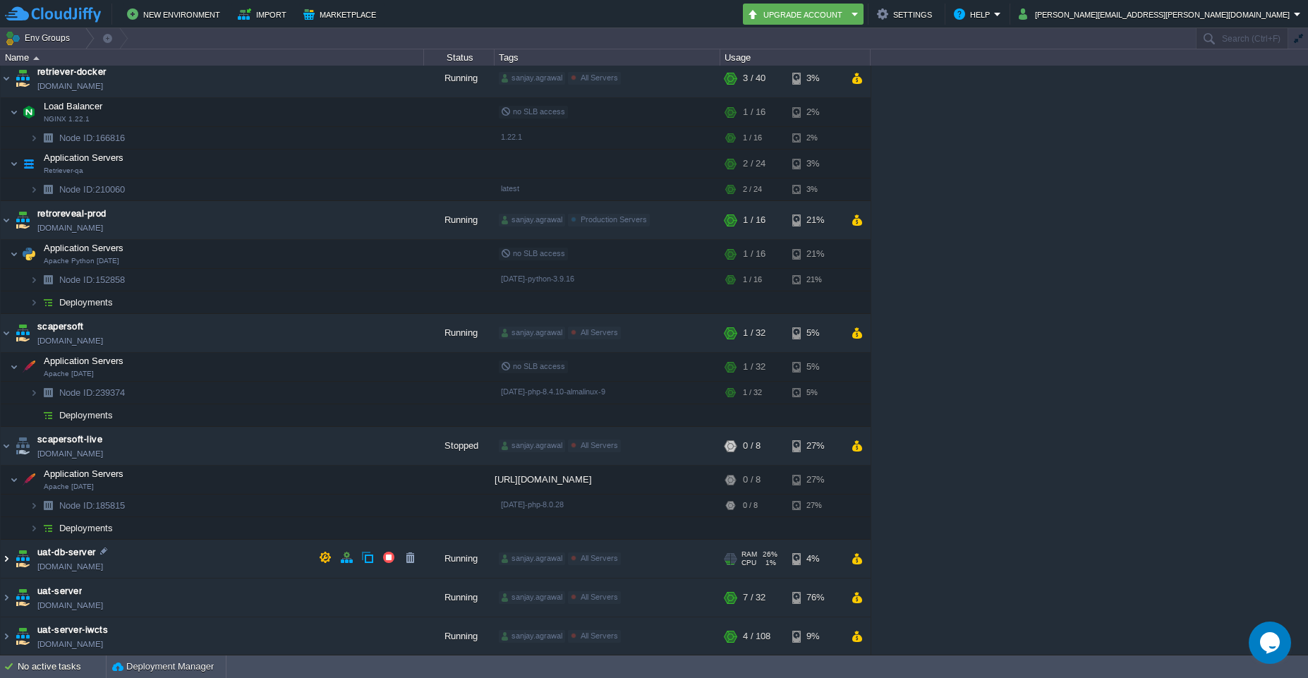
click at [2, 557] on img at bounding box center [6, 559] width 11 height 38
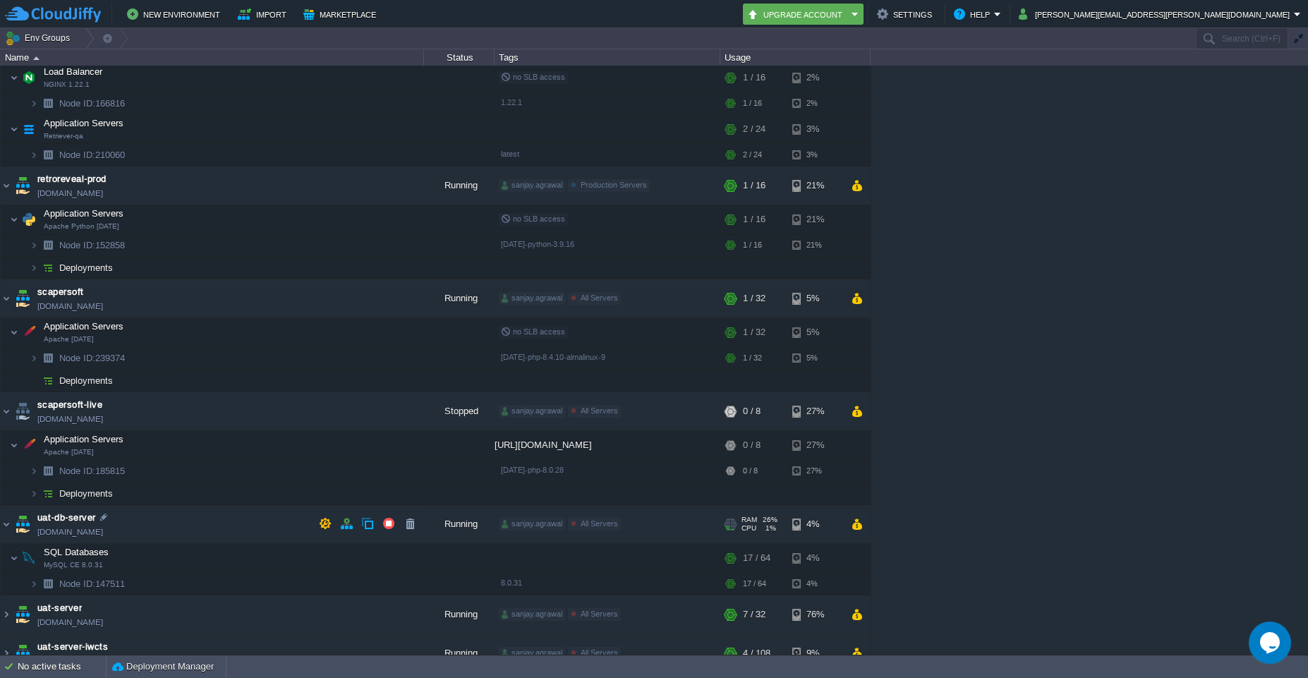
scroll to position [1244, 0]
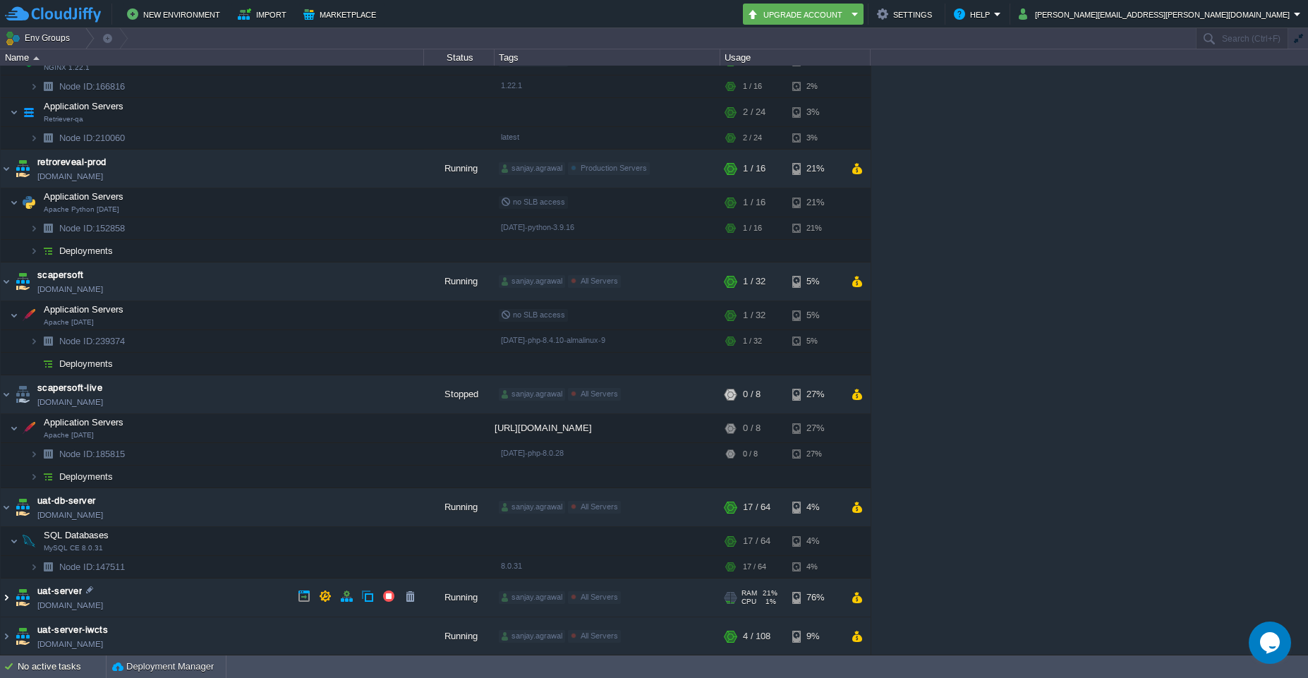
click at [11, 596] on img at bounding box center [6, 597] width 11 height 38
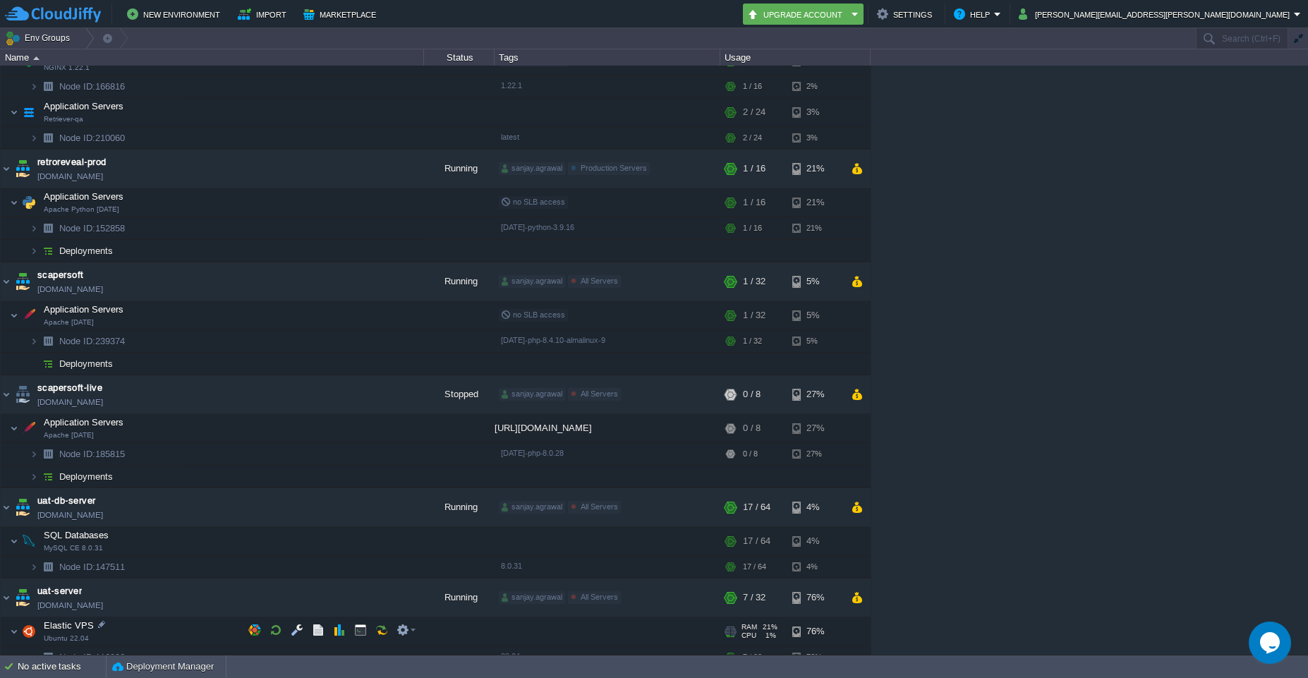
scroll to position [1295, 0]
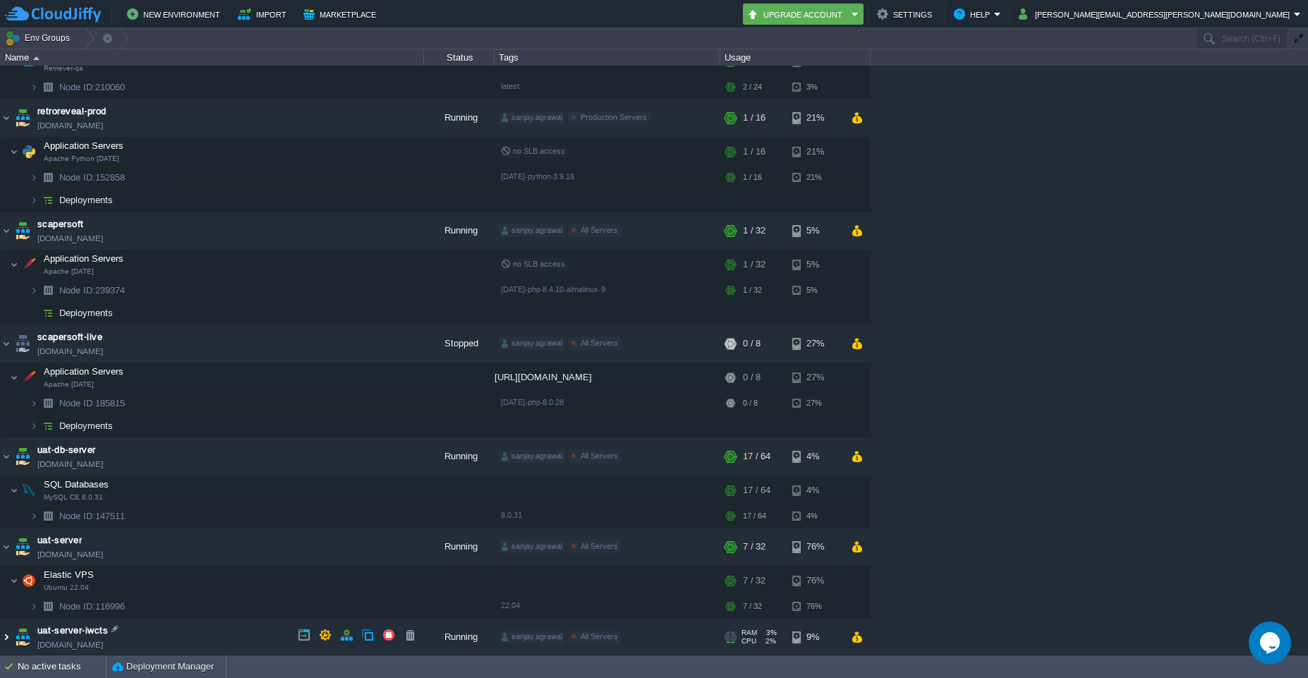
click at [10, 636] on img at bounding box center [6, 637] width 11 height 38
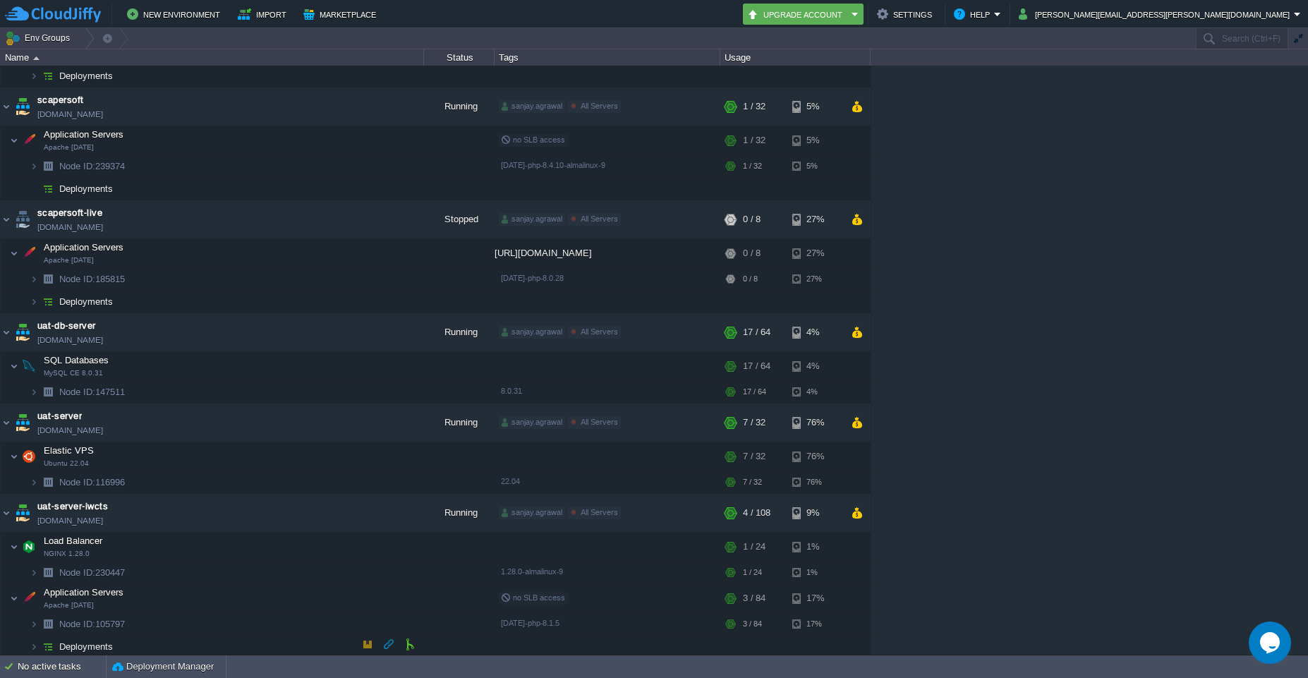
scroll to position [1420, 0]
click at [233, 600] on button "button" at bounding box center [233, 594] width 13 height 13
click at [408, 595] on button "button" at bounding box center [402, 594] width 13 height 13
click at [251, 597] on button "button" at bounding box center [254, 594] width 13 height 13
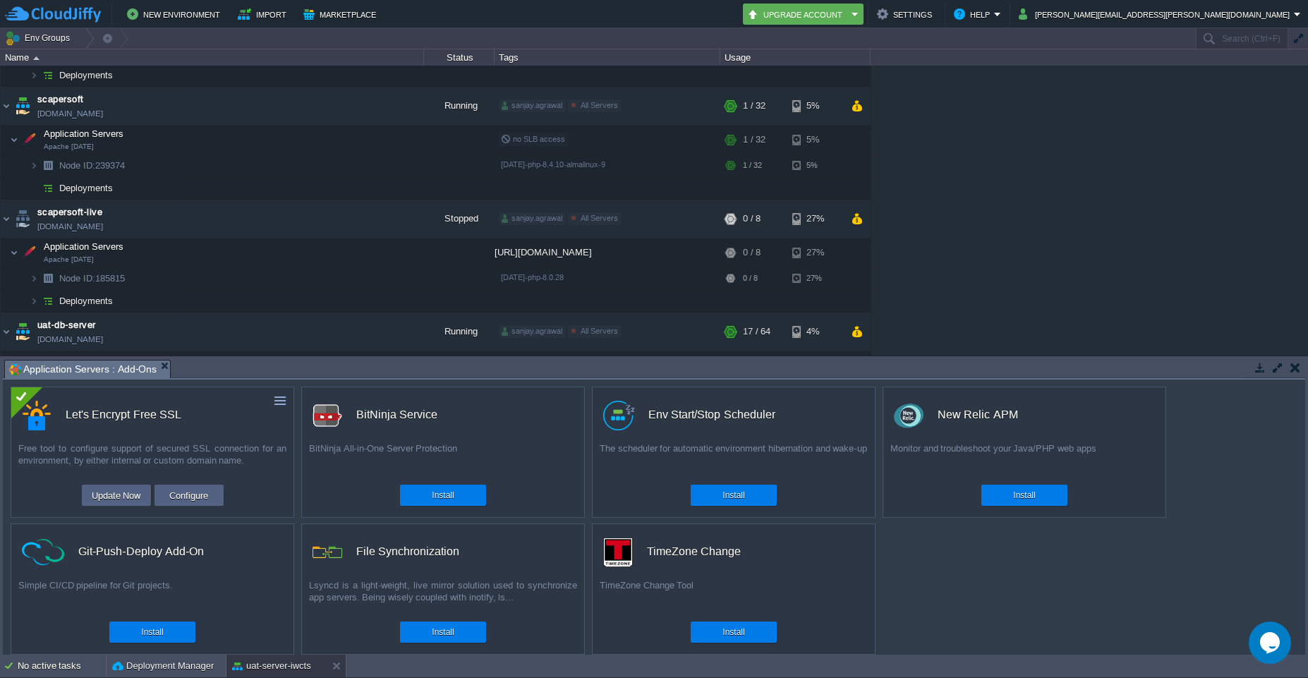
click at [1293, 366] on button "button" at bounding box center [1295, 367] width 10 height 13
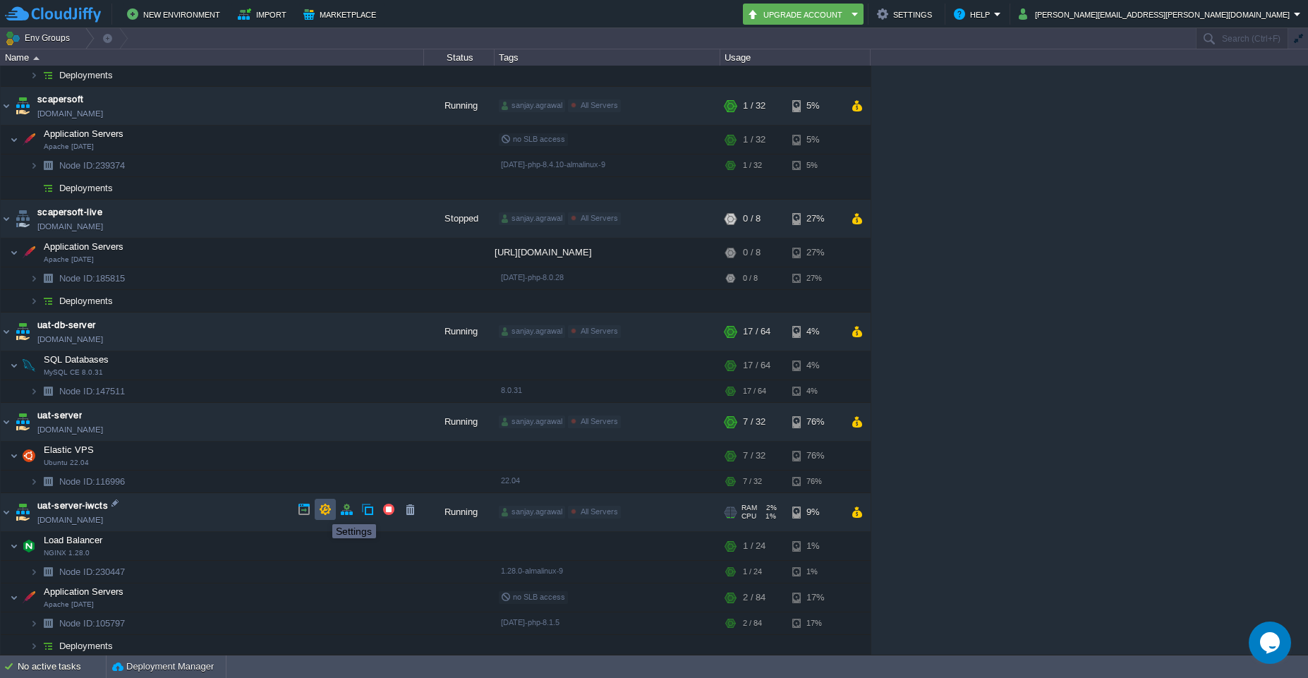
click at [322, 511] on button "button" at bounding box center [325, 509] width 13 height 13
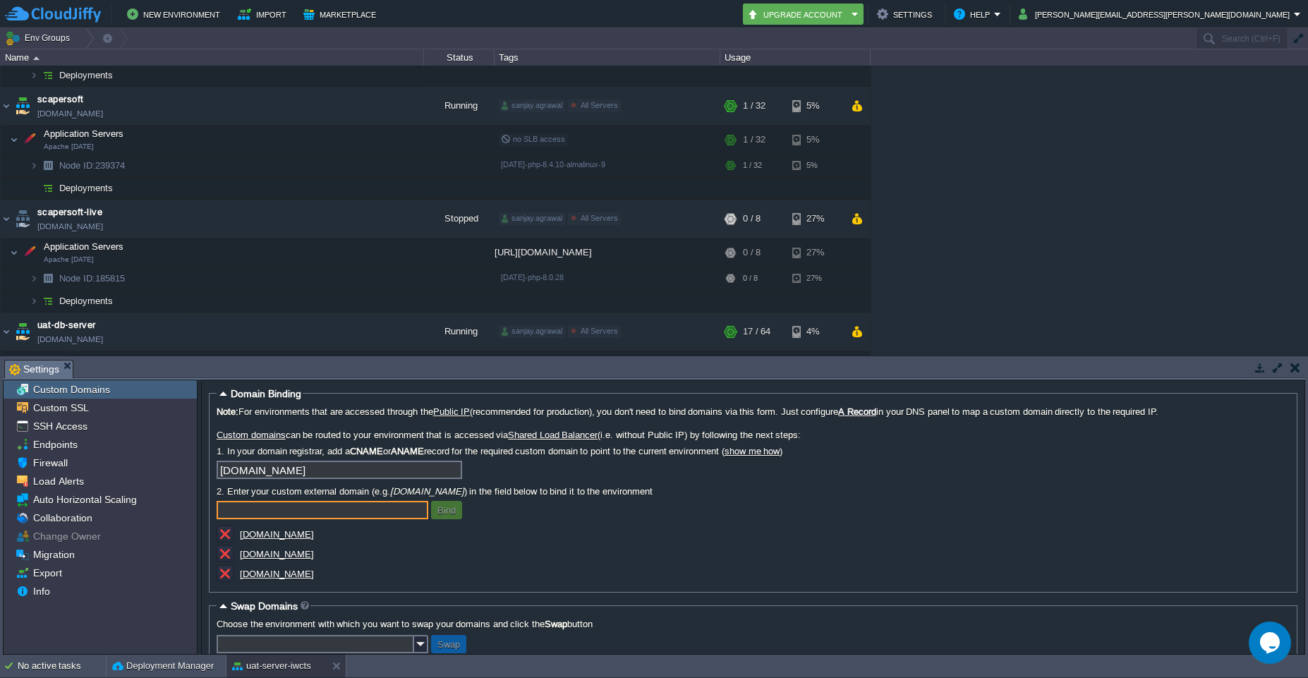
scroll to position [30, 0]
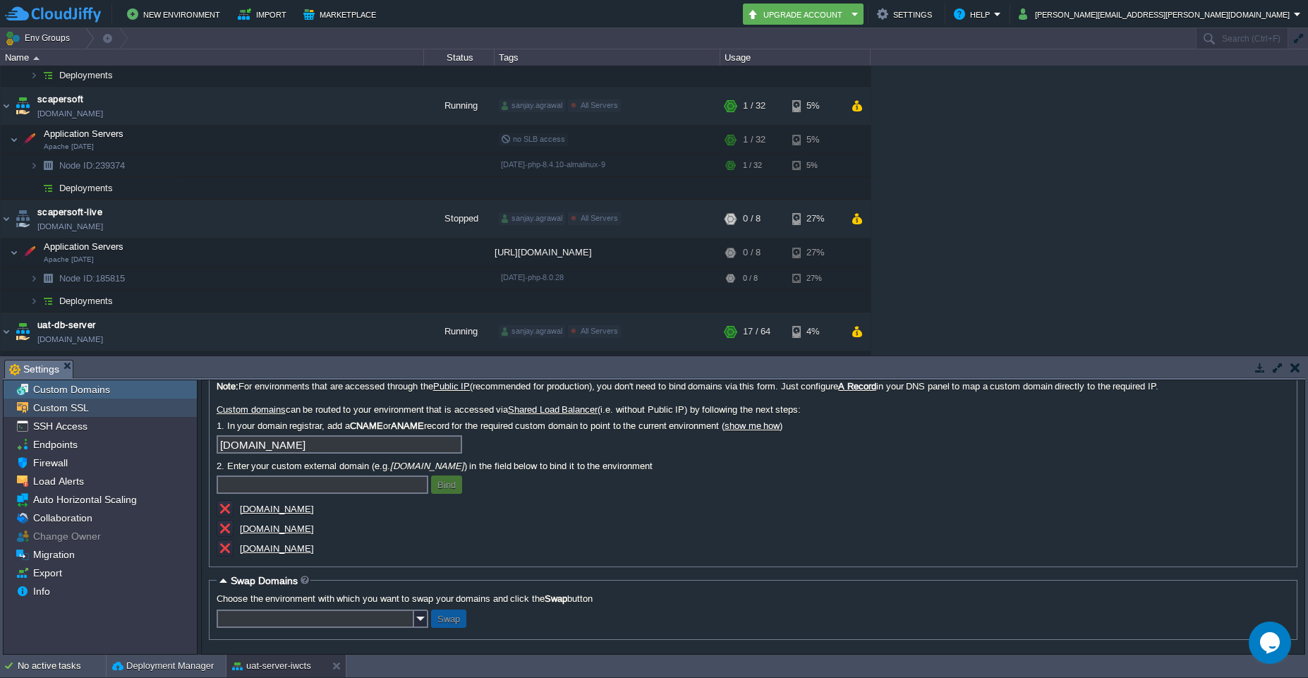
click at [66, 409] on span "Custom SSL" at bounding box center [60, 407] width 61 height 13
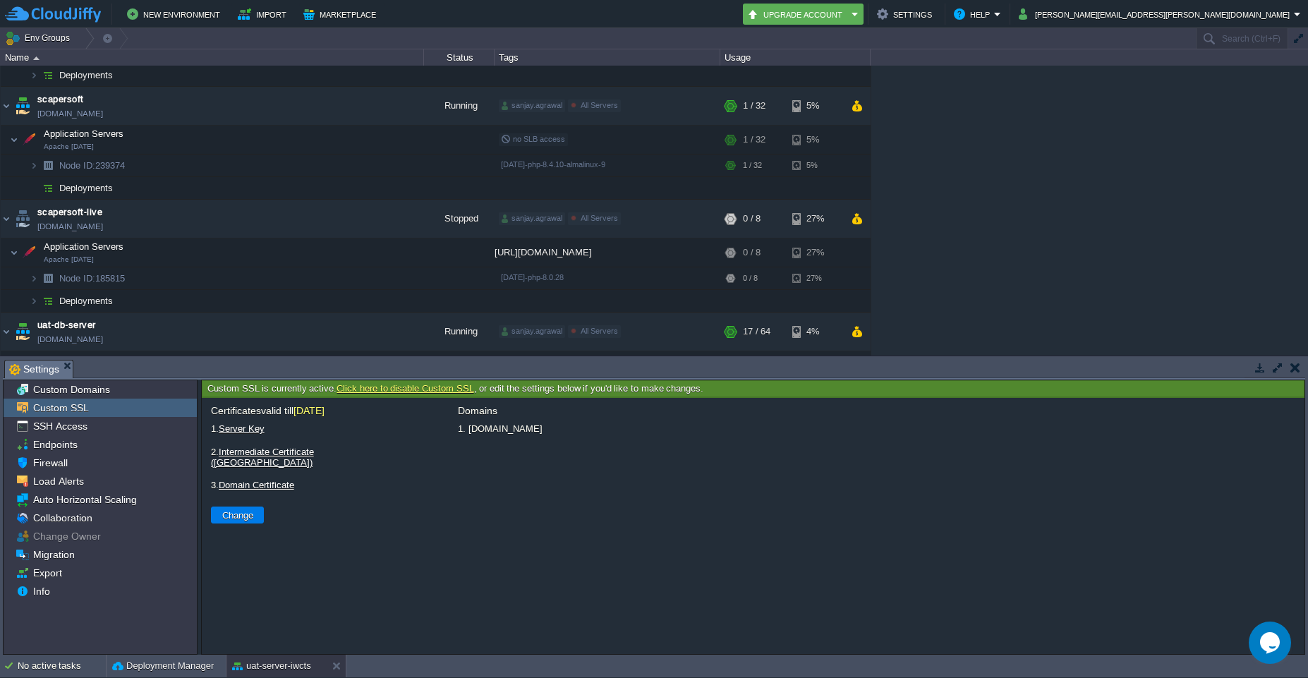
click at [1294, 367] on button "button" at bounding box center [1295, 367] width 10 height 13
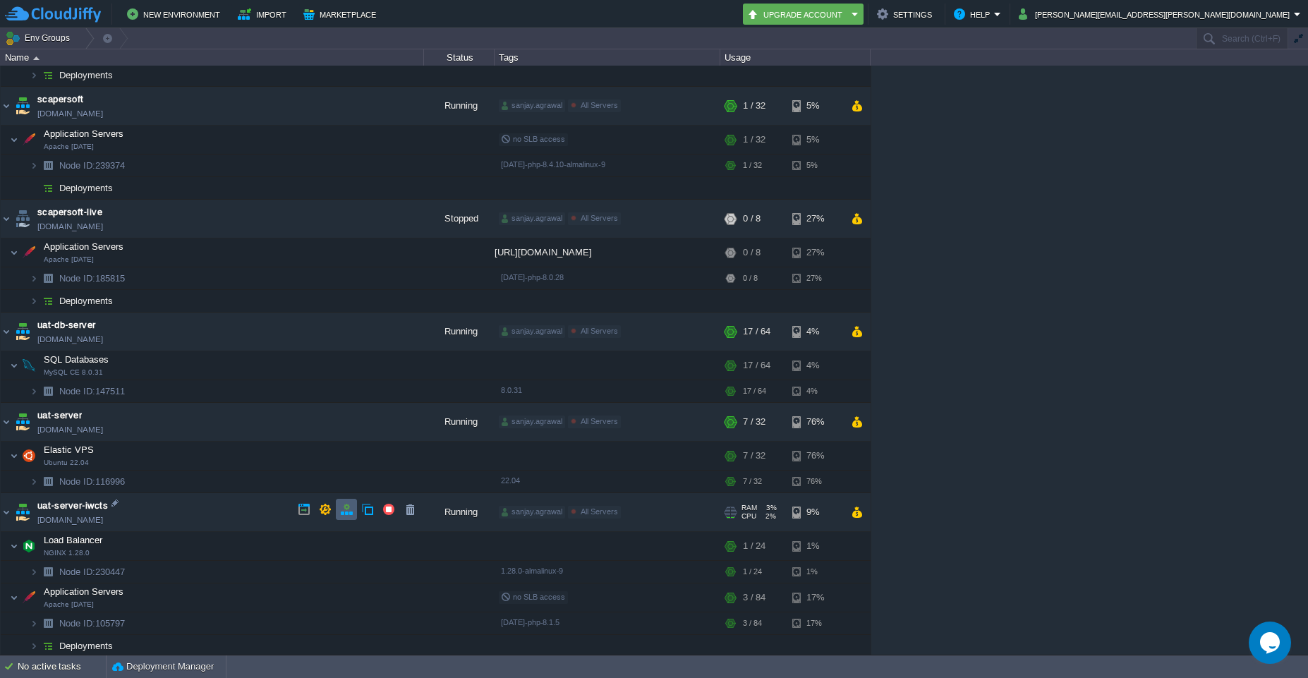
click at [347, 516] on td at bounding box center [346, 509] width 21 height 21
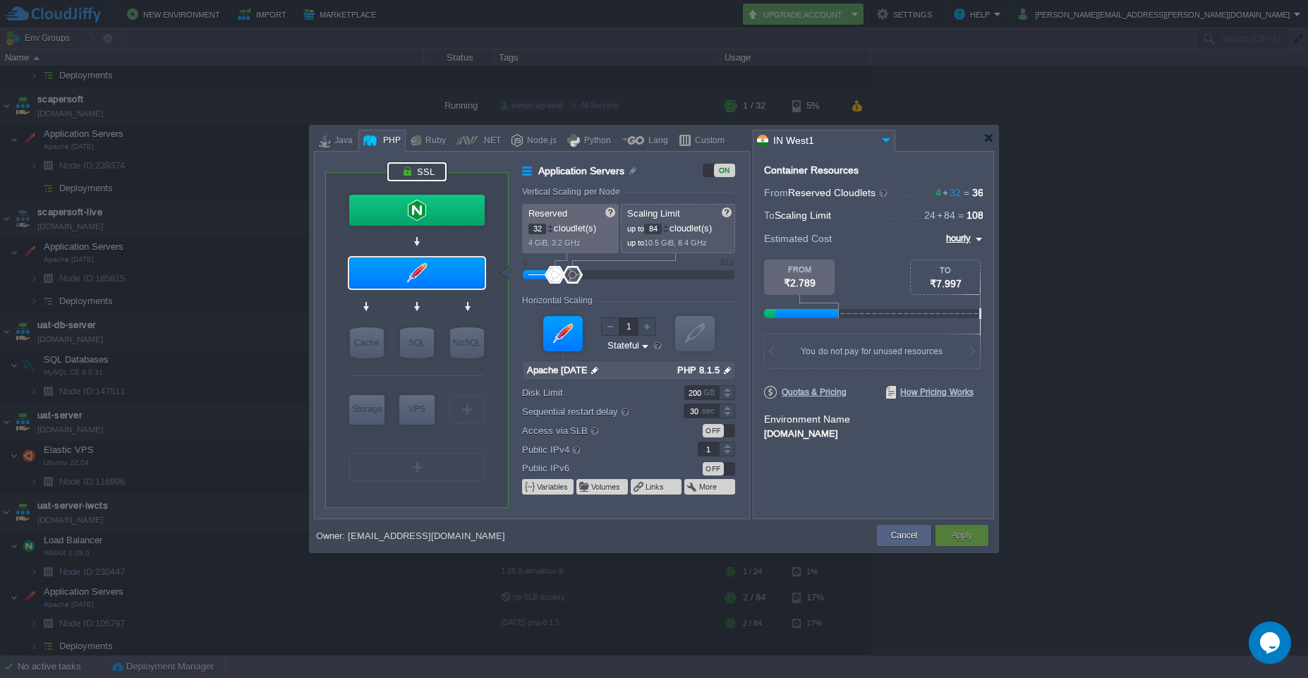
click at [420, 176] on div at bounding box center [416, 171] width 59 height 19
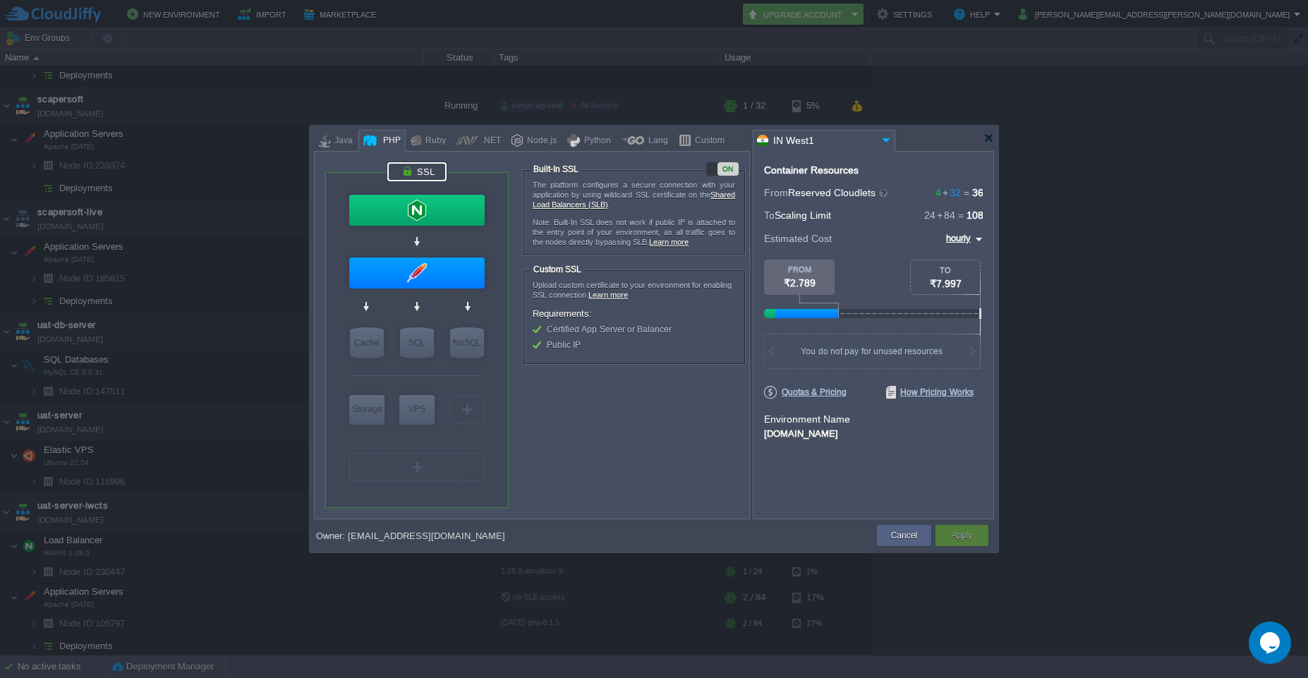
type input "Redis 7.2.4"
click at [901, 542] on div "Cancel" at bounding box center [903, 535] width 33 height 21
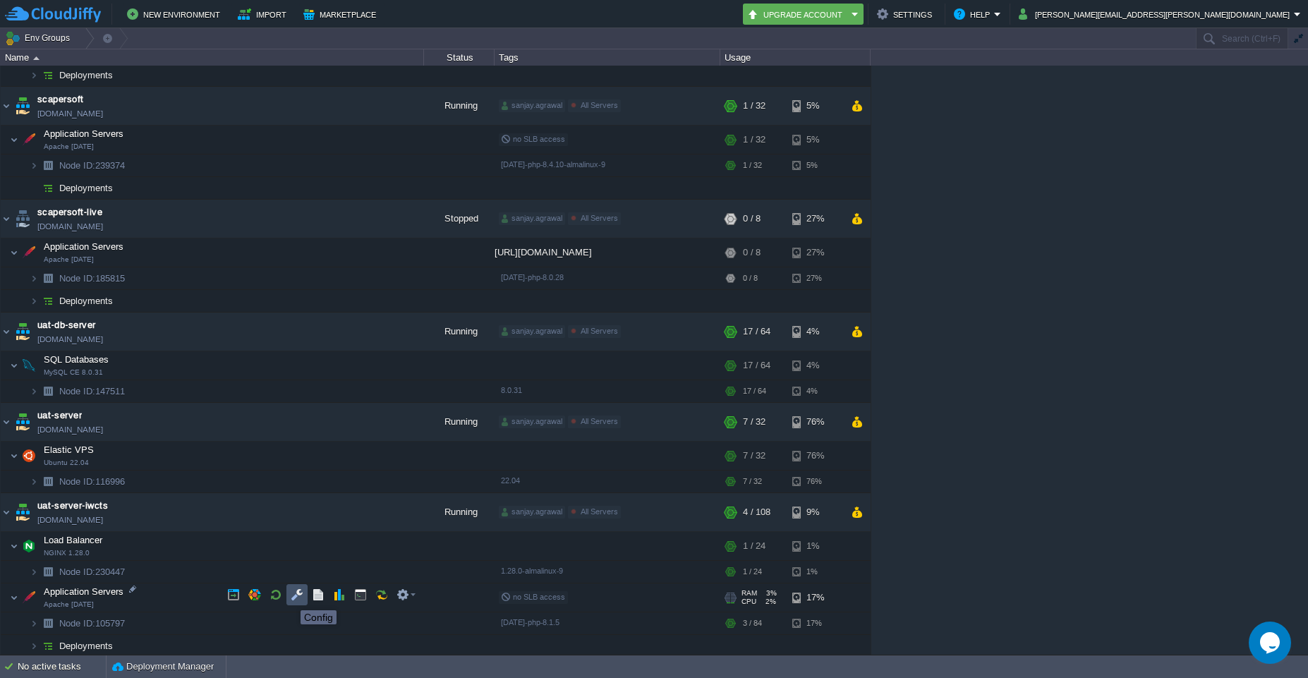
click at [296, 597] on button "button" at bounding box center [297, 594] width 13 height 13
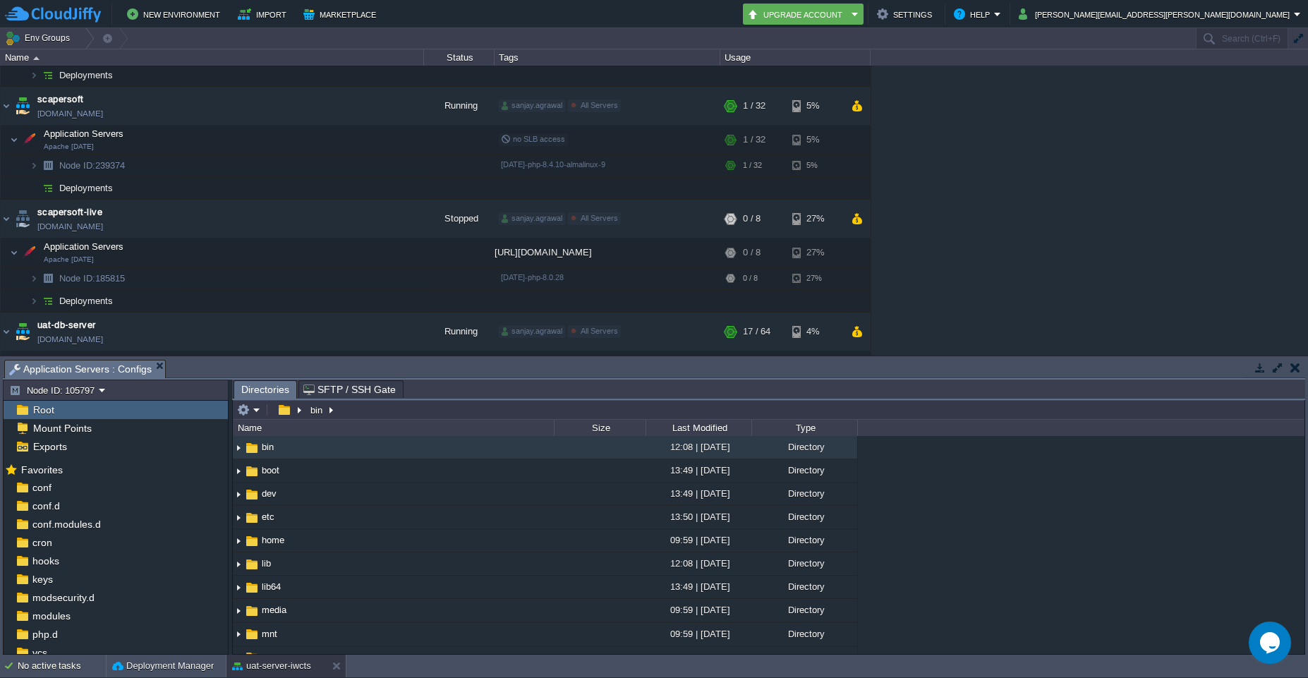
click at [1298, 370] on button "button" at bounding box center [1295, 367] width 10 height 13
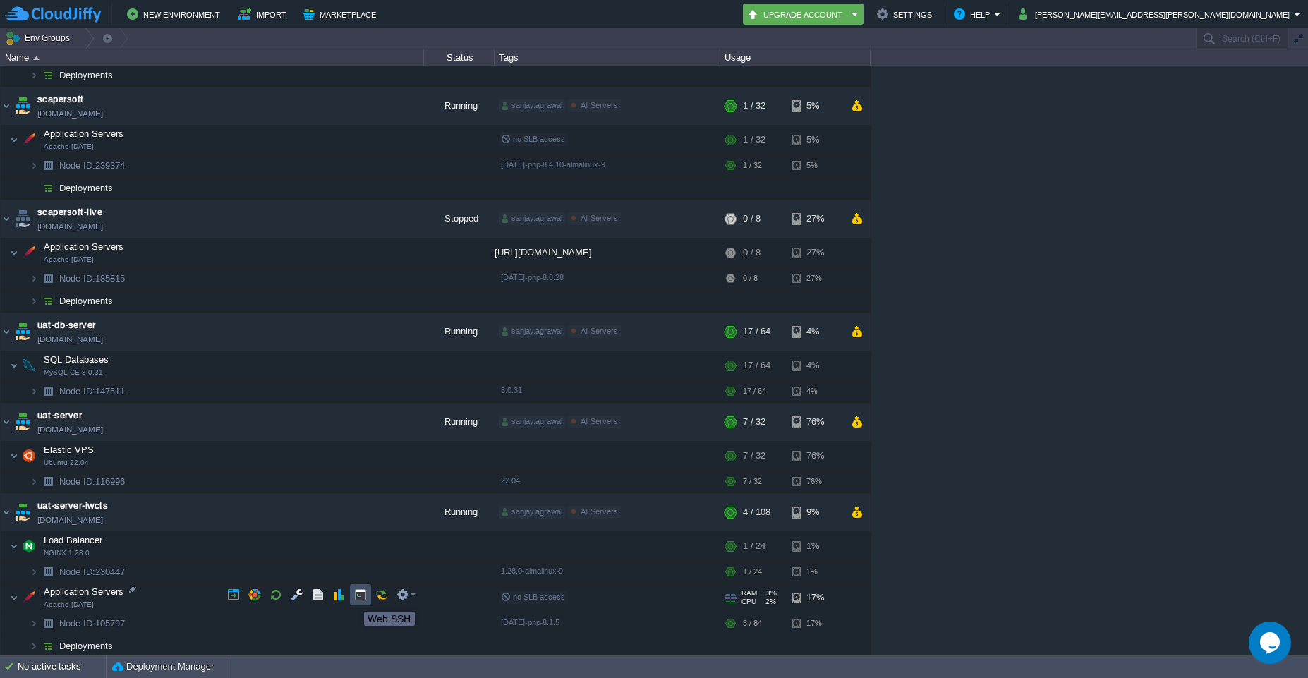
click at [363, 600] on button "button" at bounding box center [360, 594] width 13 height 13
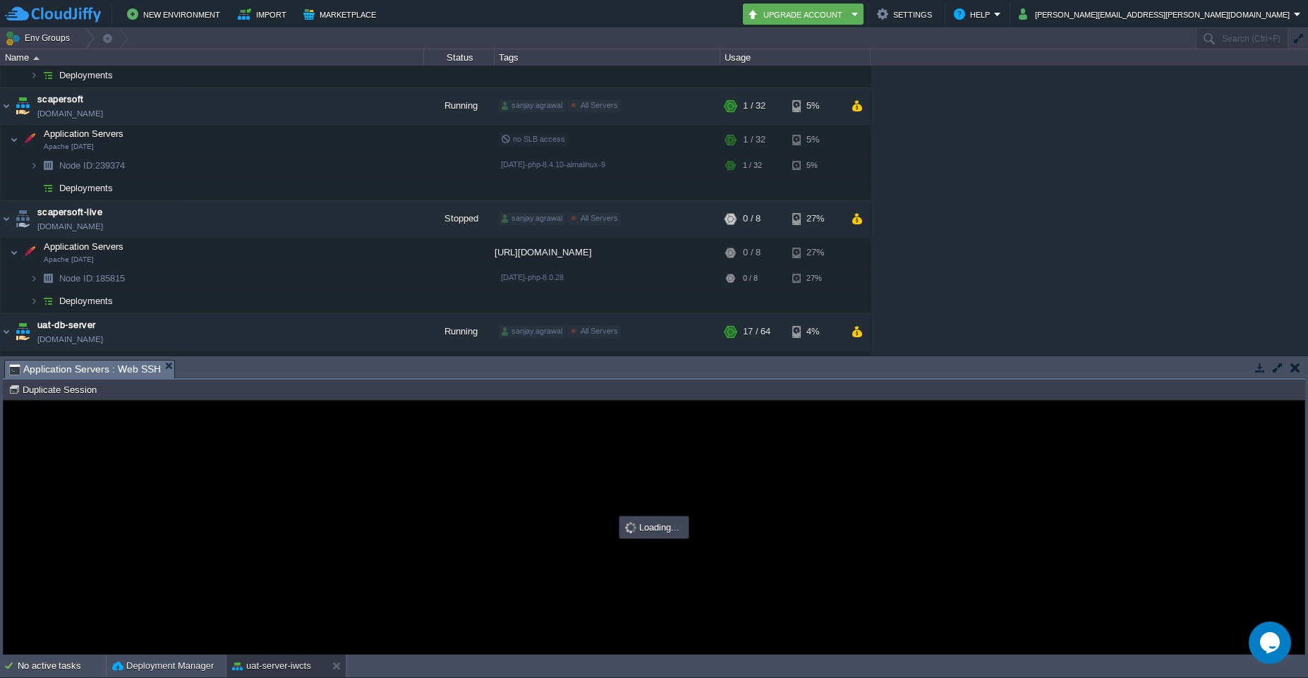
scroll to position [0, 0]
type input "#000000"
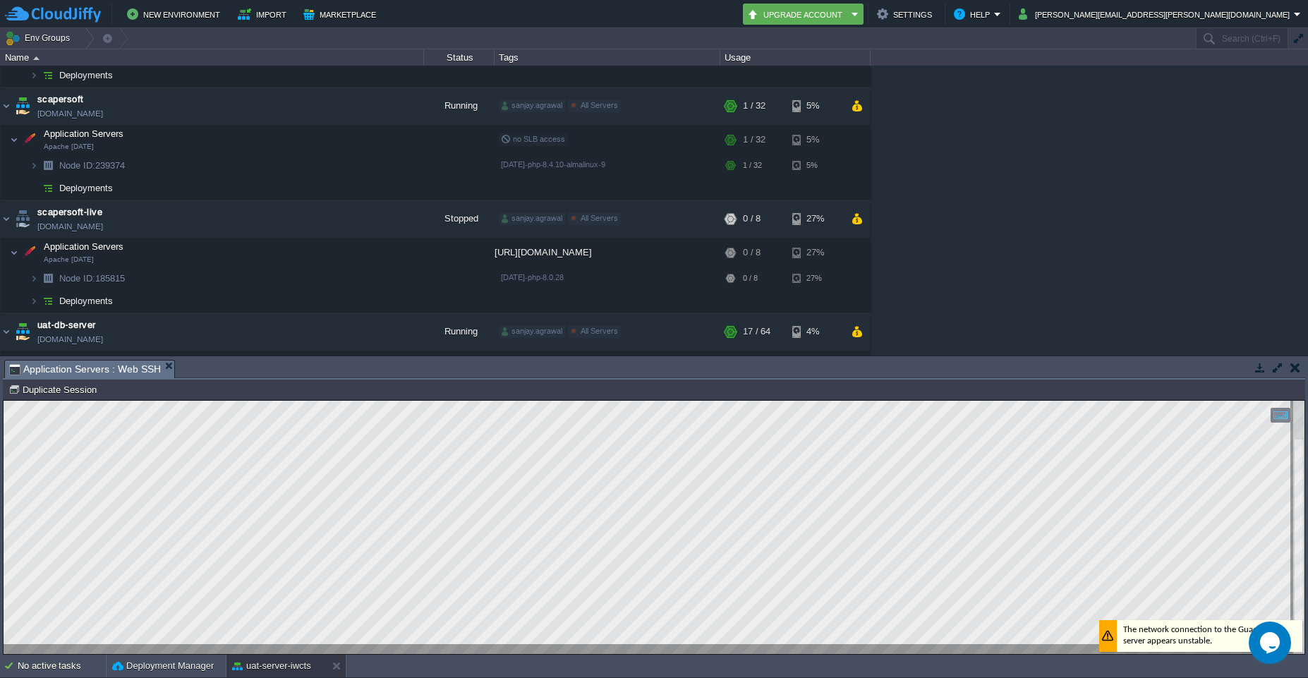
click at [1296, 370] on button "button" at bounding box center [1295, 367] width 10 height 13
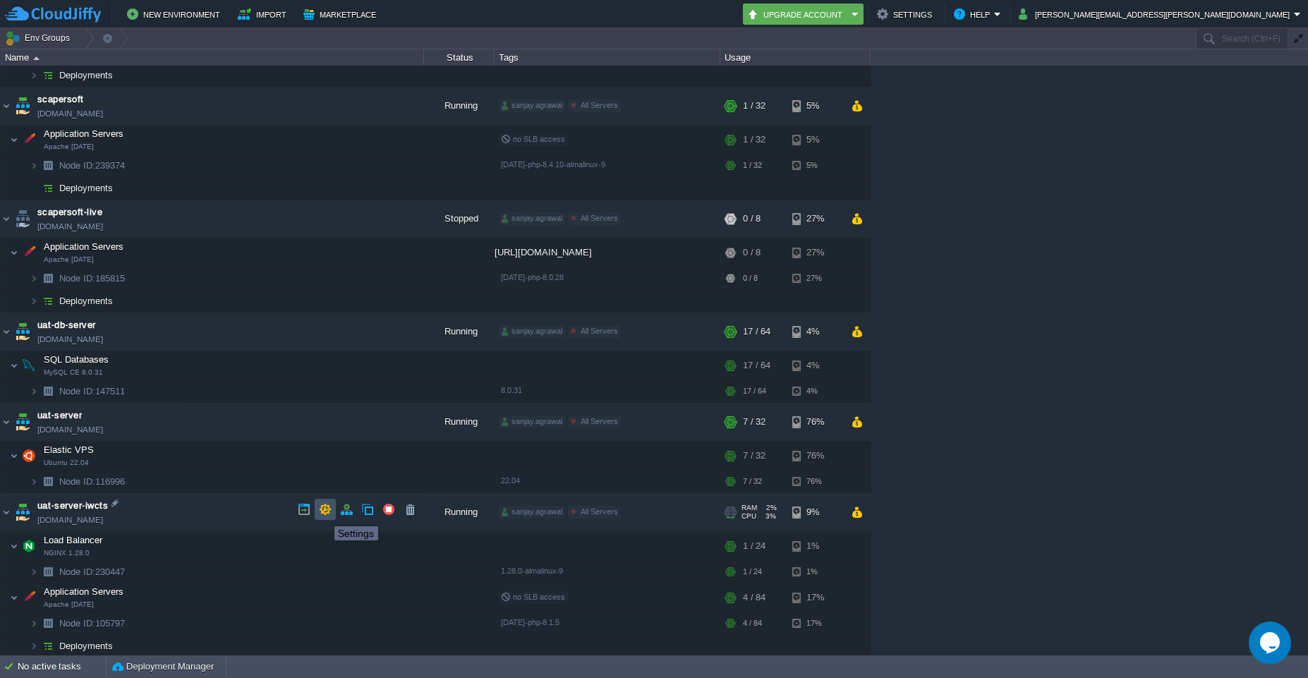
click at [321, 512] on button "button" at bounding box center [325, 509] width 13 height 13
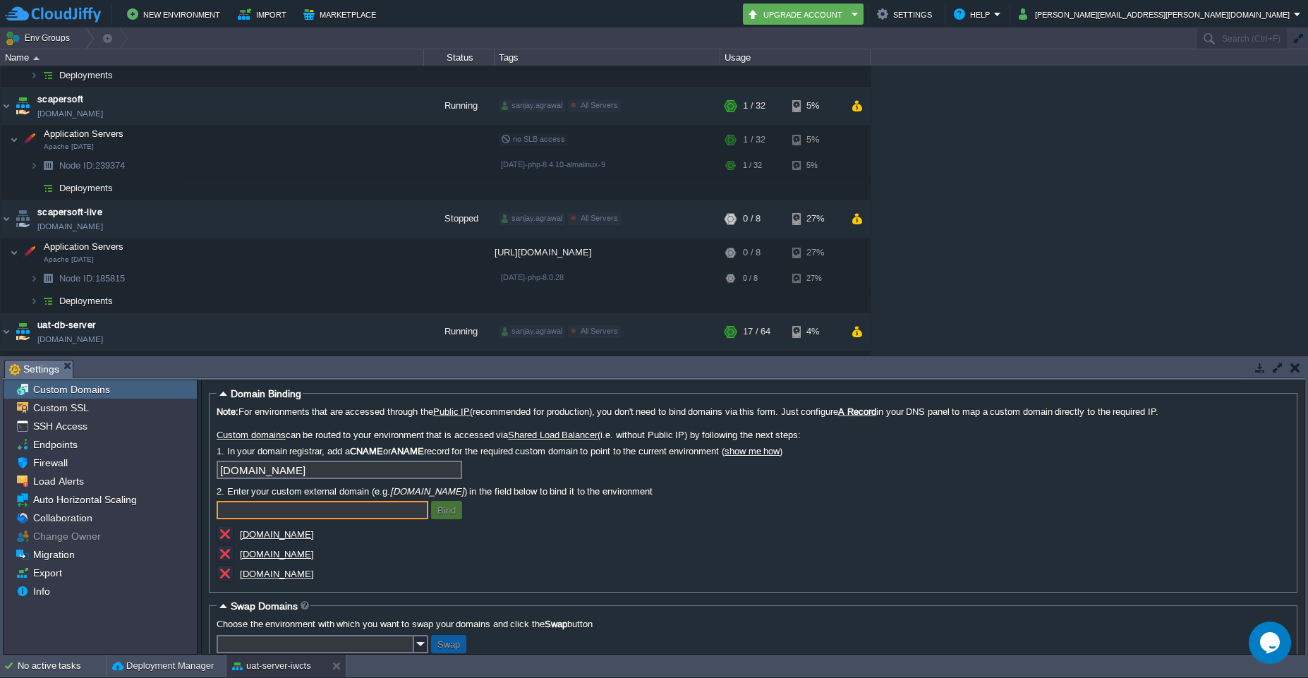
click at [1295, 364] on button "button" at bounding box center [1295, 367] width 10 height 13
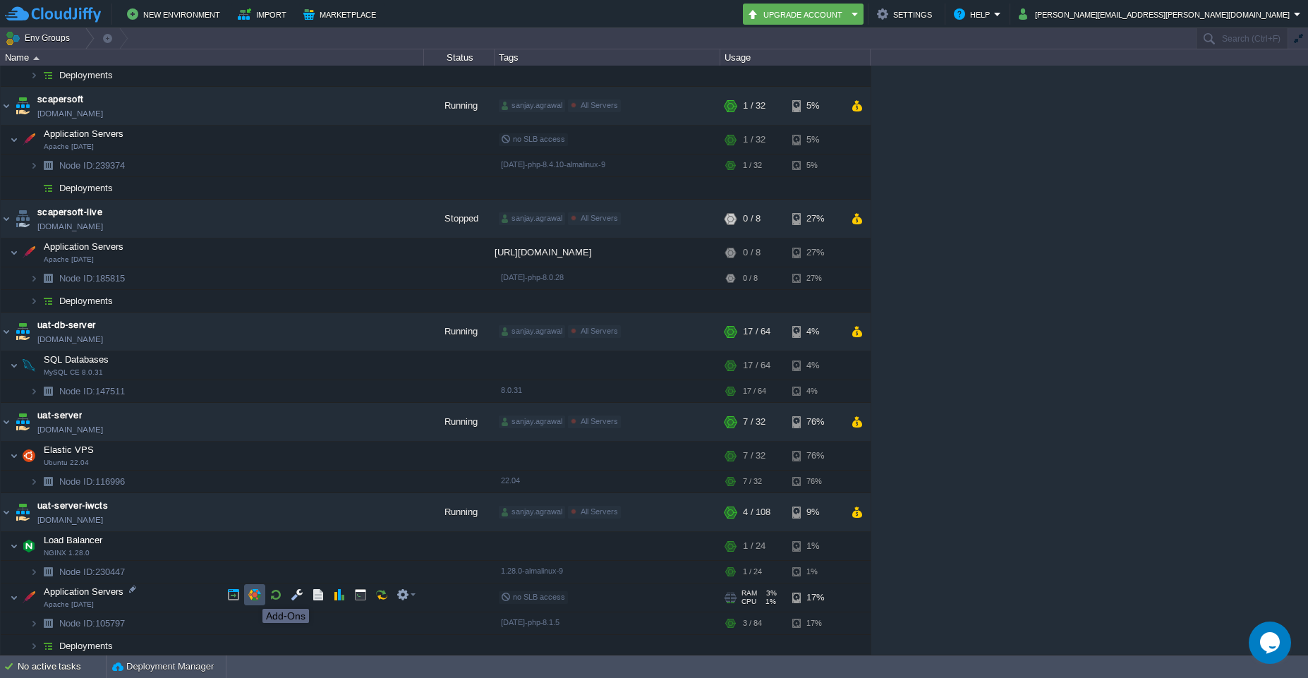
click at [252, 596] on button "button" at bounding box center [254, 594] width 13 height 13
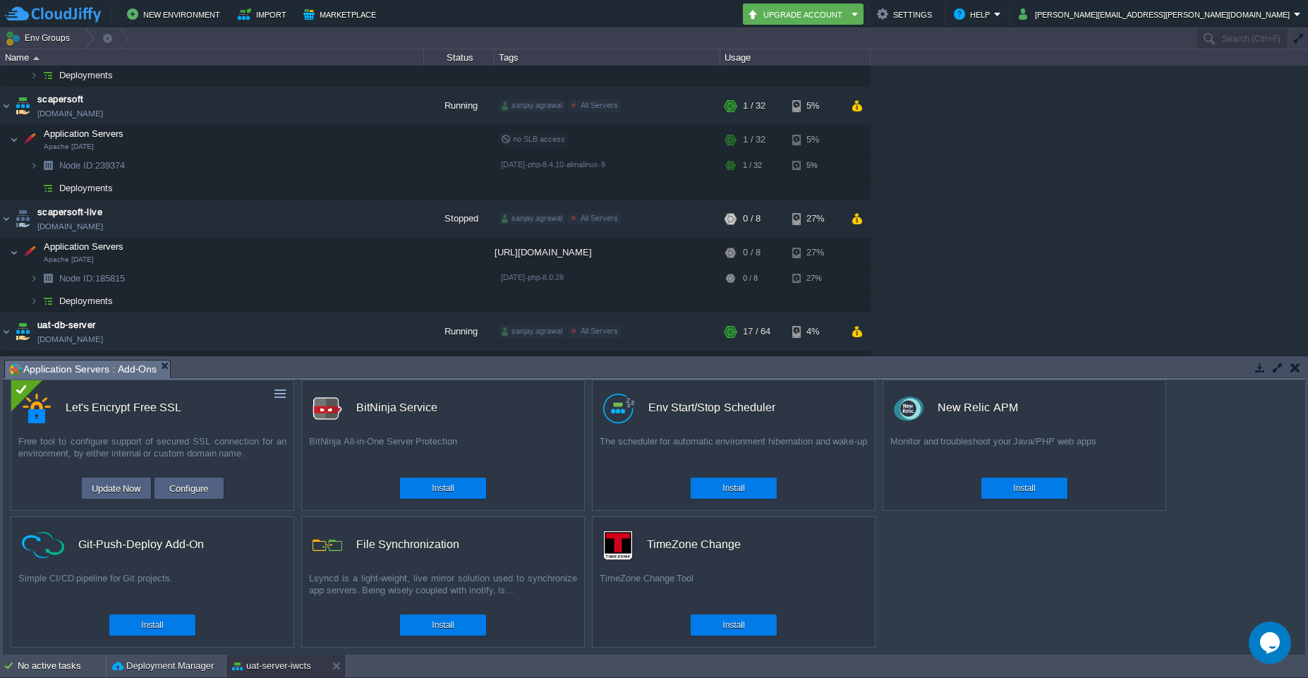
scroll to position [9, 0]
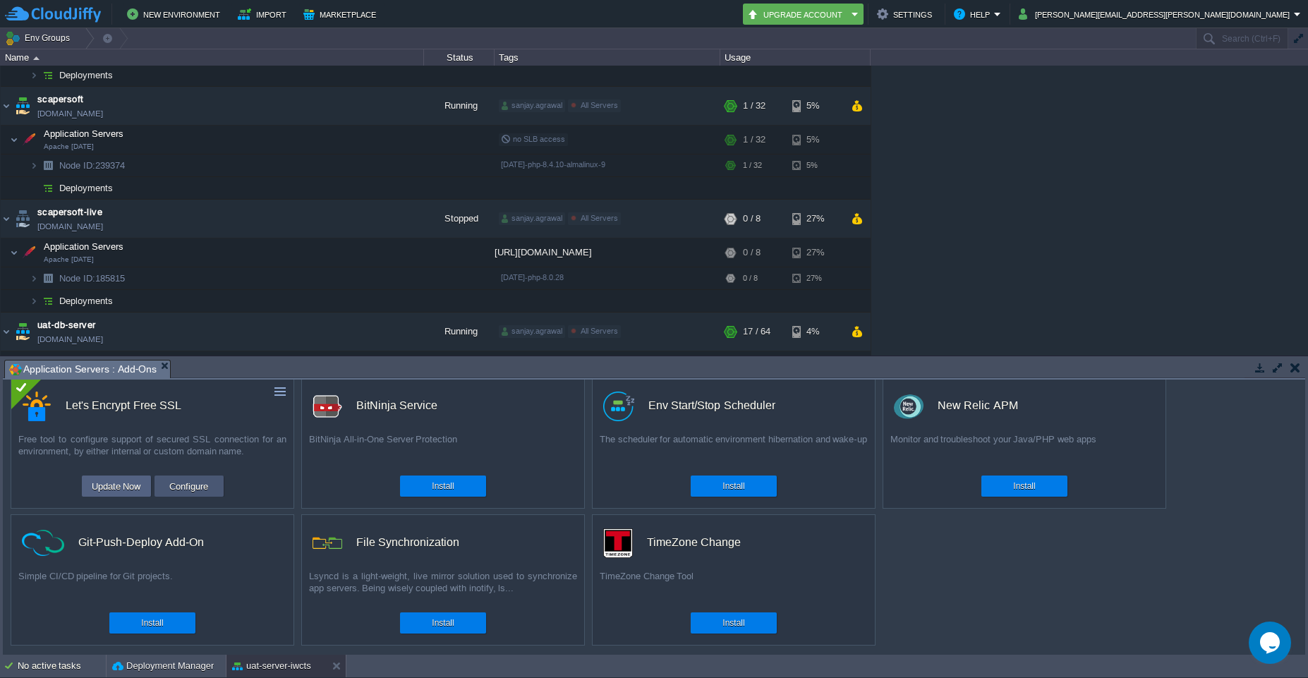
click at [192, 492] on button "Configure" at bounding box center [188, 486] width 47 height 17
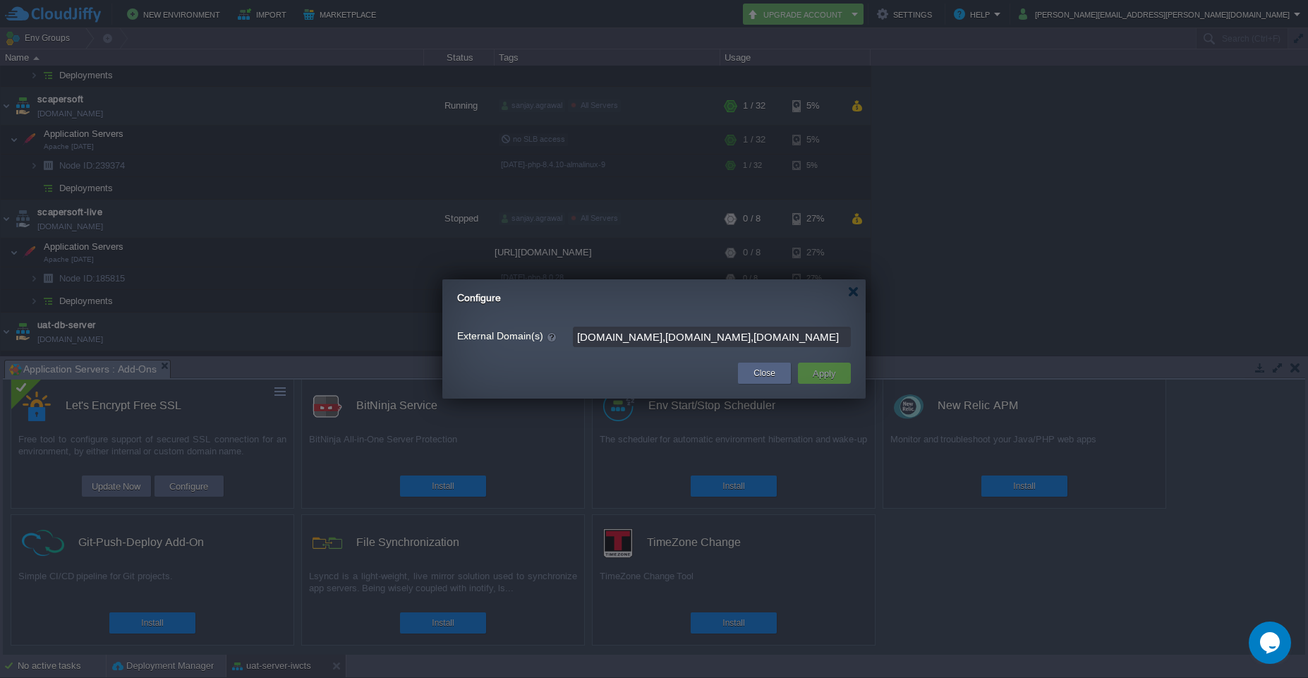
drag, startPoint x: 640, startPoint y: 341, endPoint x: 574, endPoint y: 340, distance: 66.3
click at [574, 340] on input "[DOMAIN_NAME],[DOMAIN_NAME],[DOMAIN_NAME]" at bounding box center [712, 337] width 278 height 20
click at [852, 294] on div at bounding box center [853, 291] width 11 height 11
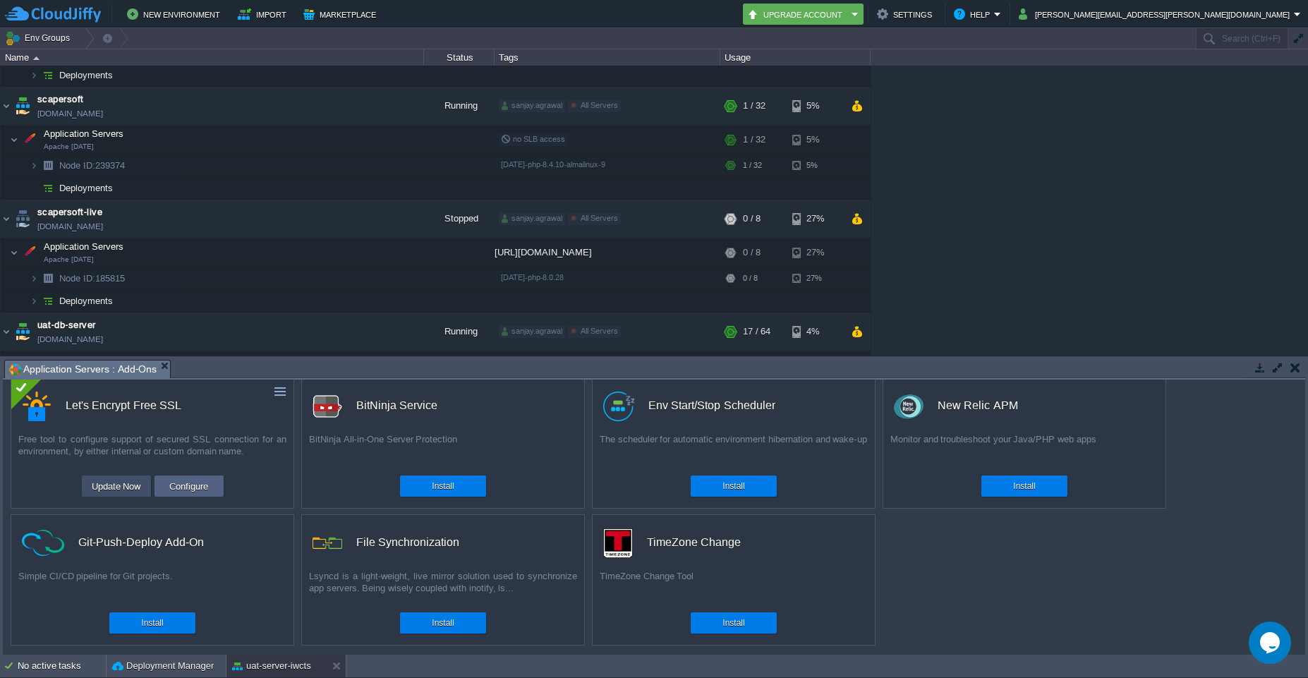
click at [121, 491] on button "Update Now" at bounding box center [116, 486] width 58 height 17
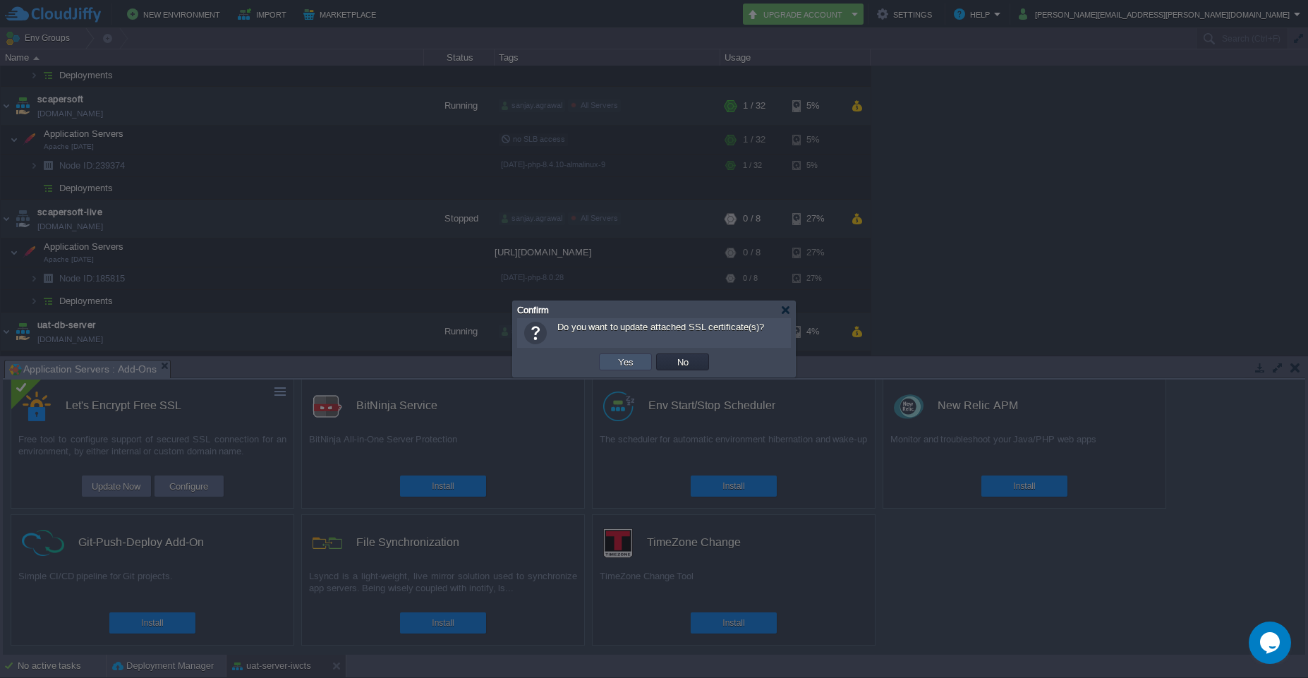
click at [628, 366] on button "Yes" at bounding box center [626, 361] width 24 height 13
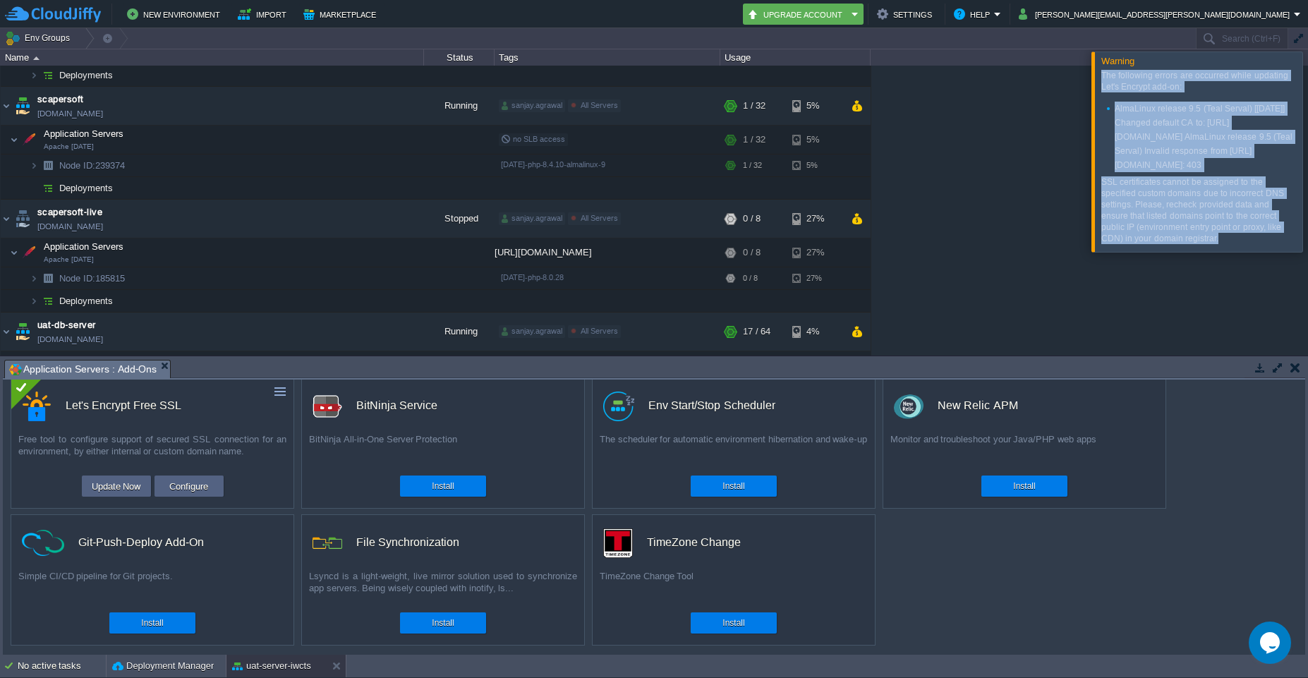
drag, startPoint x: 1102, startPoint y: 75, endPoint x: 1220, endPoint y: 294, distance: 248.7
click at [1220, 244] on div "The following errors are occurred while updating Let's Encrypt add-on: AlmaLinu…" at bounding box center [1198, 157] width 194 height 174
copy div "The following errors are occurred while updating Let's Encrypt add-on: AlmaLinu…"
click at [1293, 368] on button "button" at bounding box center [1295, 367] width 10 height 13
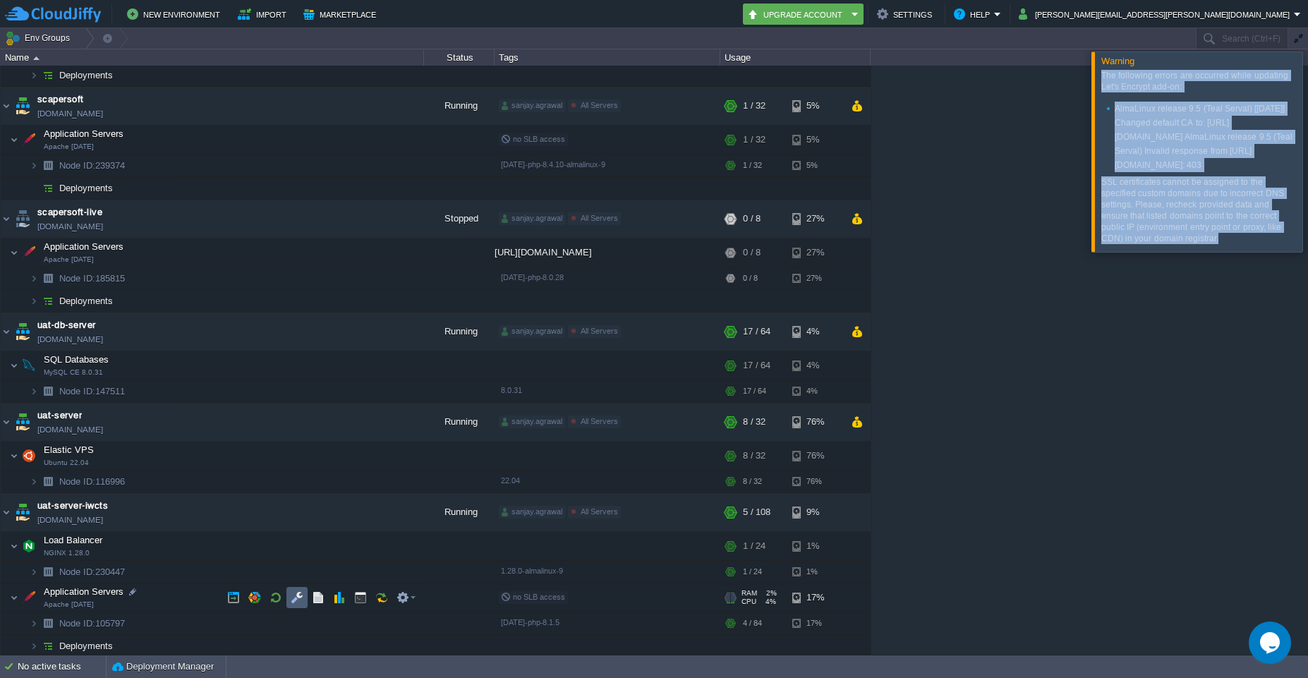
scroll to position [1423, 0]
click at [30, 625] on img at bounding box center [34, 620] width 8 height 22
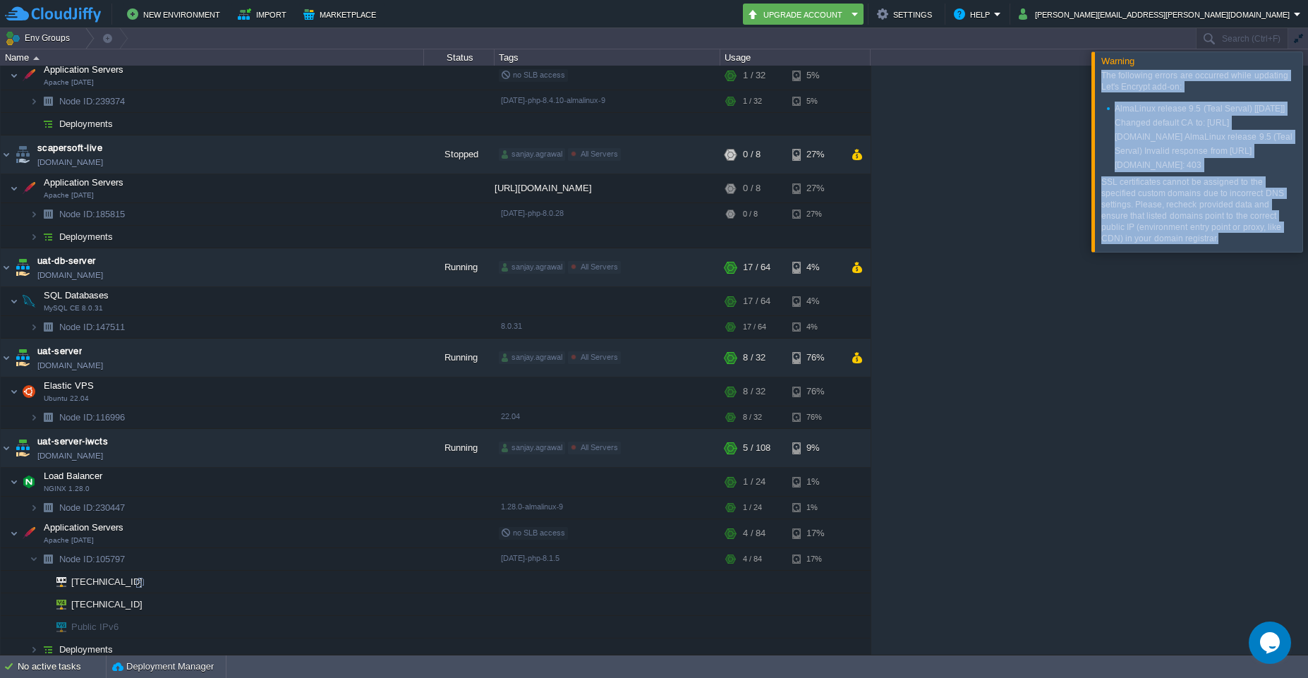
scroll to position [1490, 0]
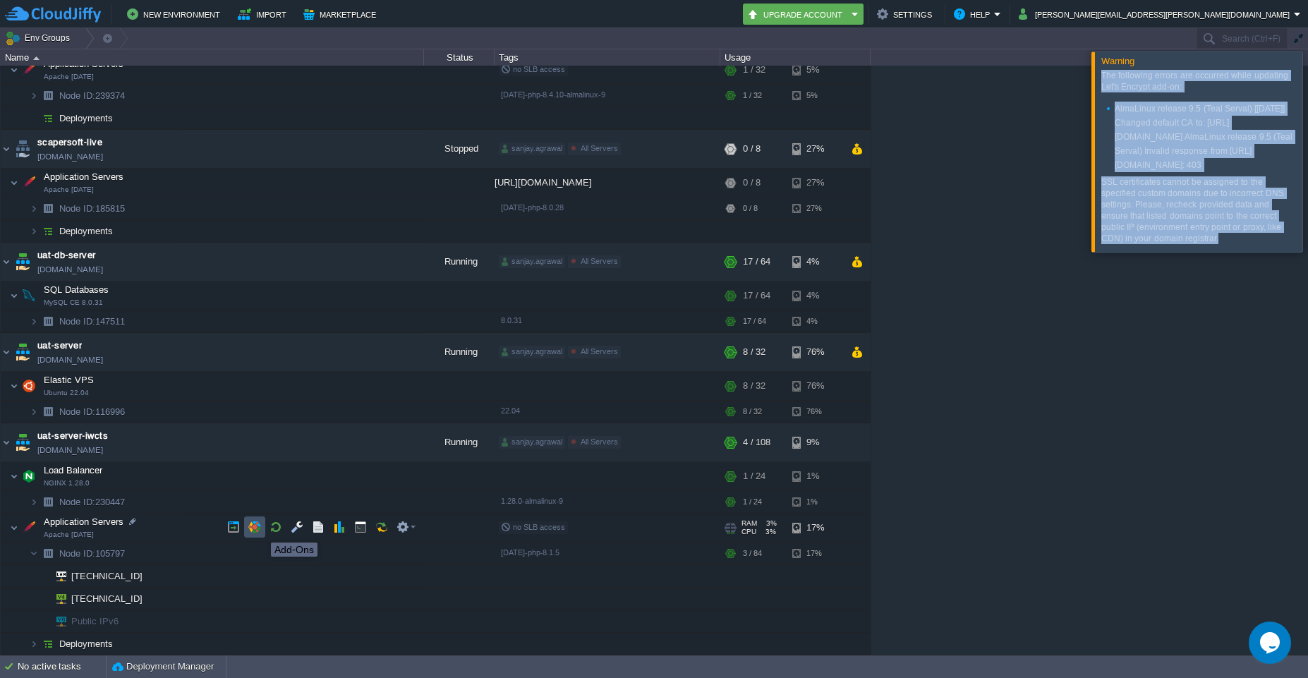
click at [260, 530] on button "button" at bounding box center [254, 527] width 13 height 13
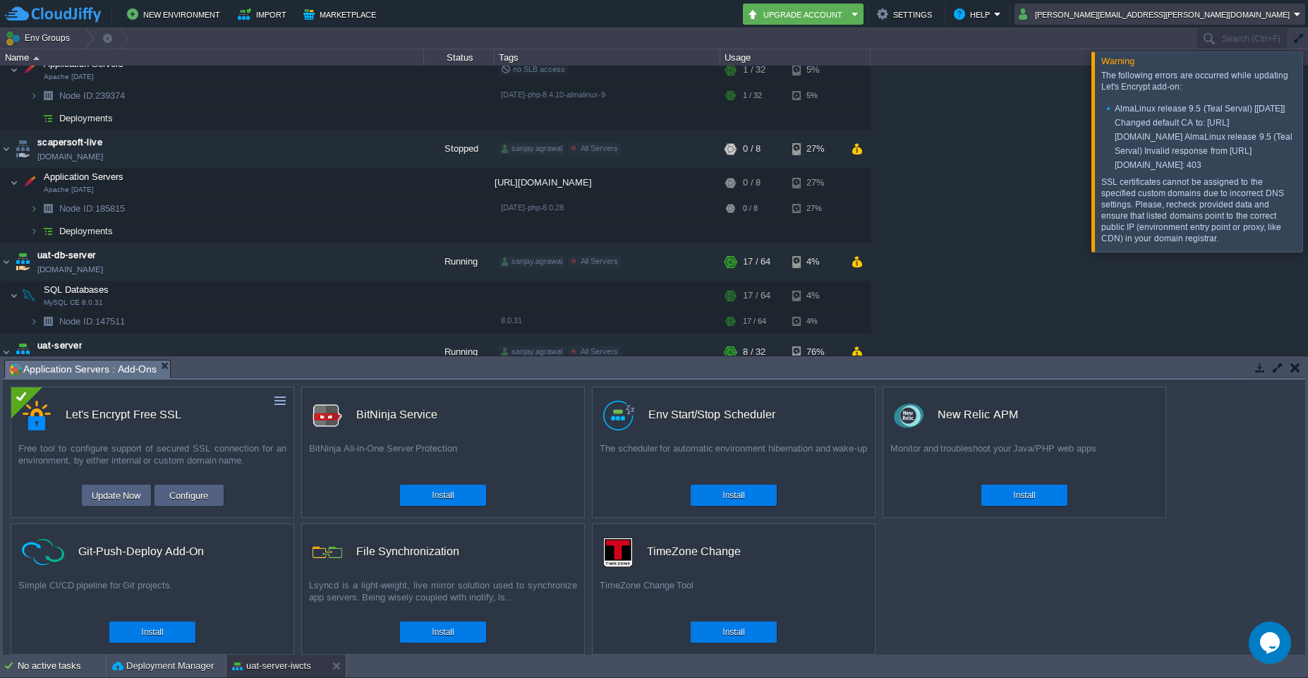
click at [1294, 17] on em "[PERSON_NAME][EMAIL_ADDRESS][PERSON_NAME][DOMAIN_NAME]" at bounding box center [1160, 14] width 282 height 17
click at [1188, 74] on span "Sign out" at bounding box center [1184, 74] width 34 height 11
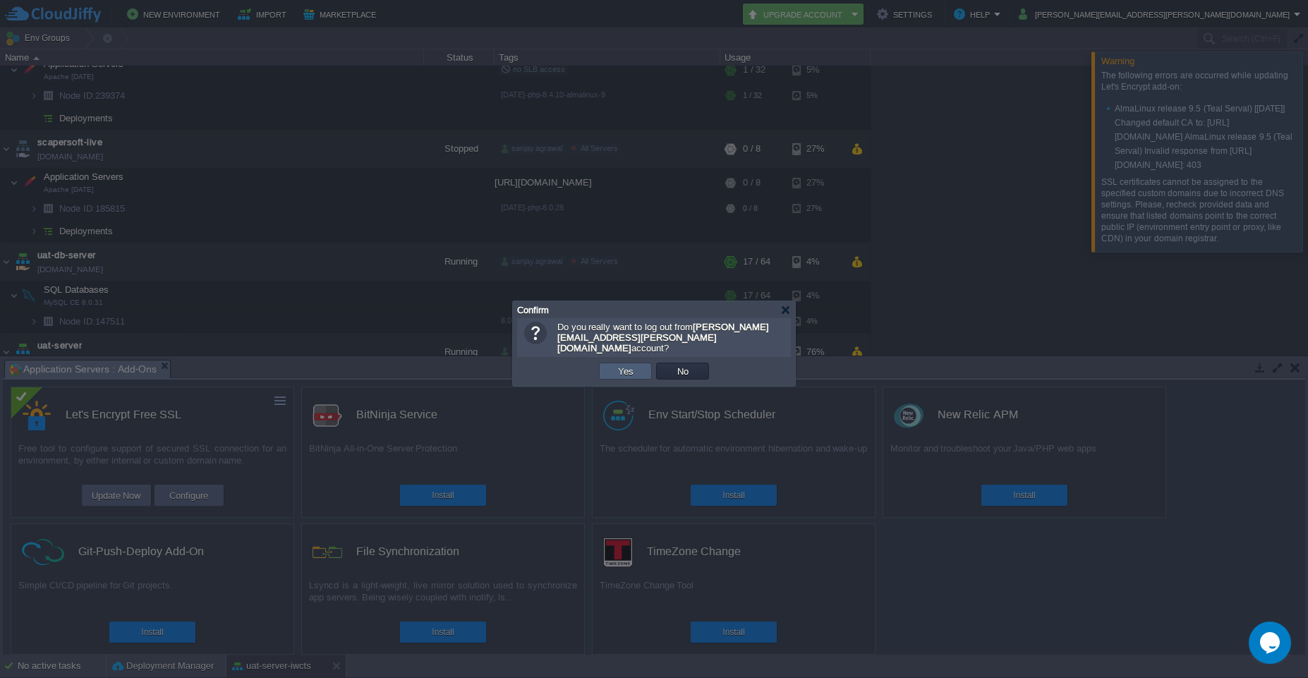
click at [622, 366] on button "Yes" at bounding box center [626, 371] width 24 height 13
